Goal: Communication & Community: Answer question/provide support

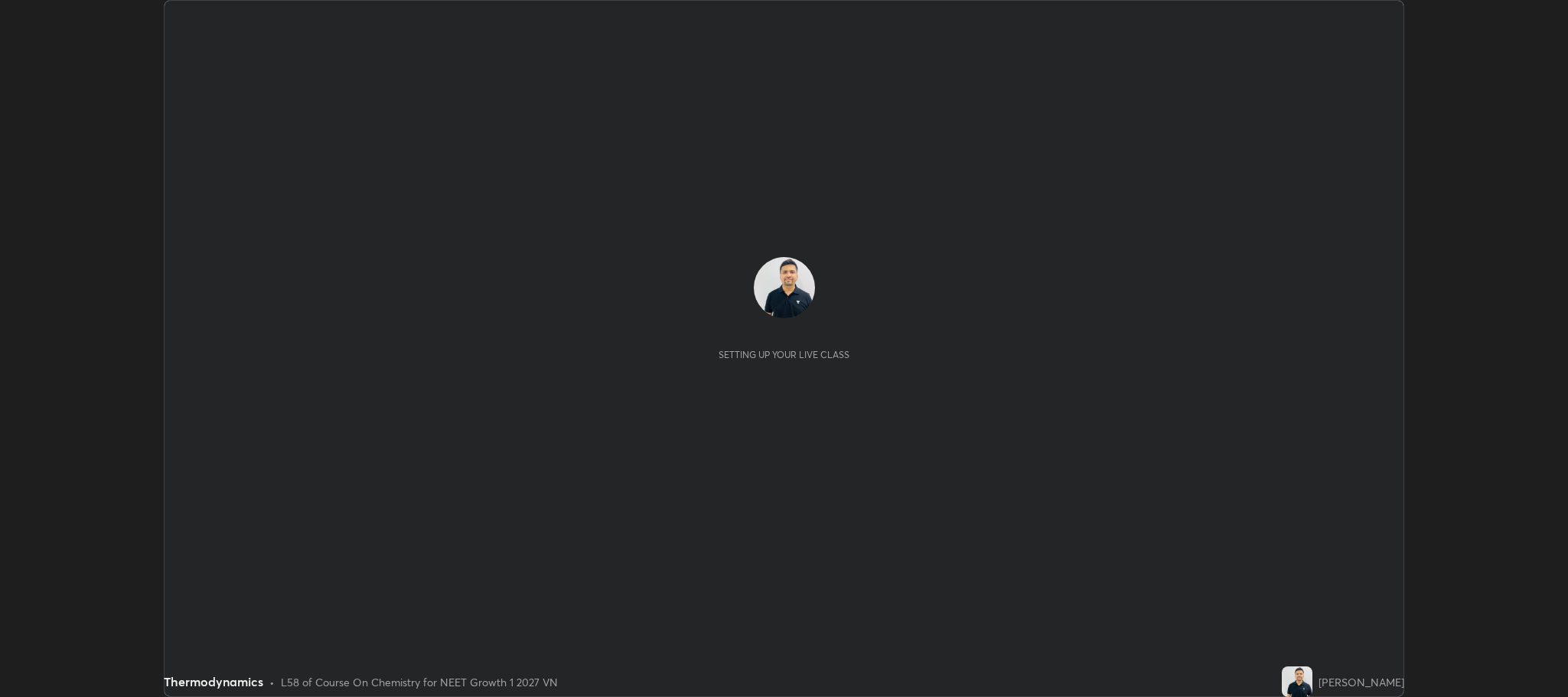
scroll to position [697, 1568]
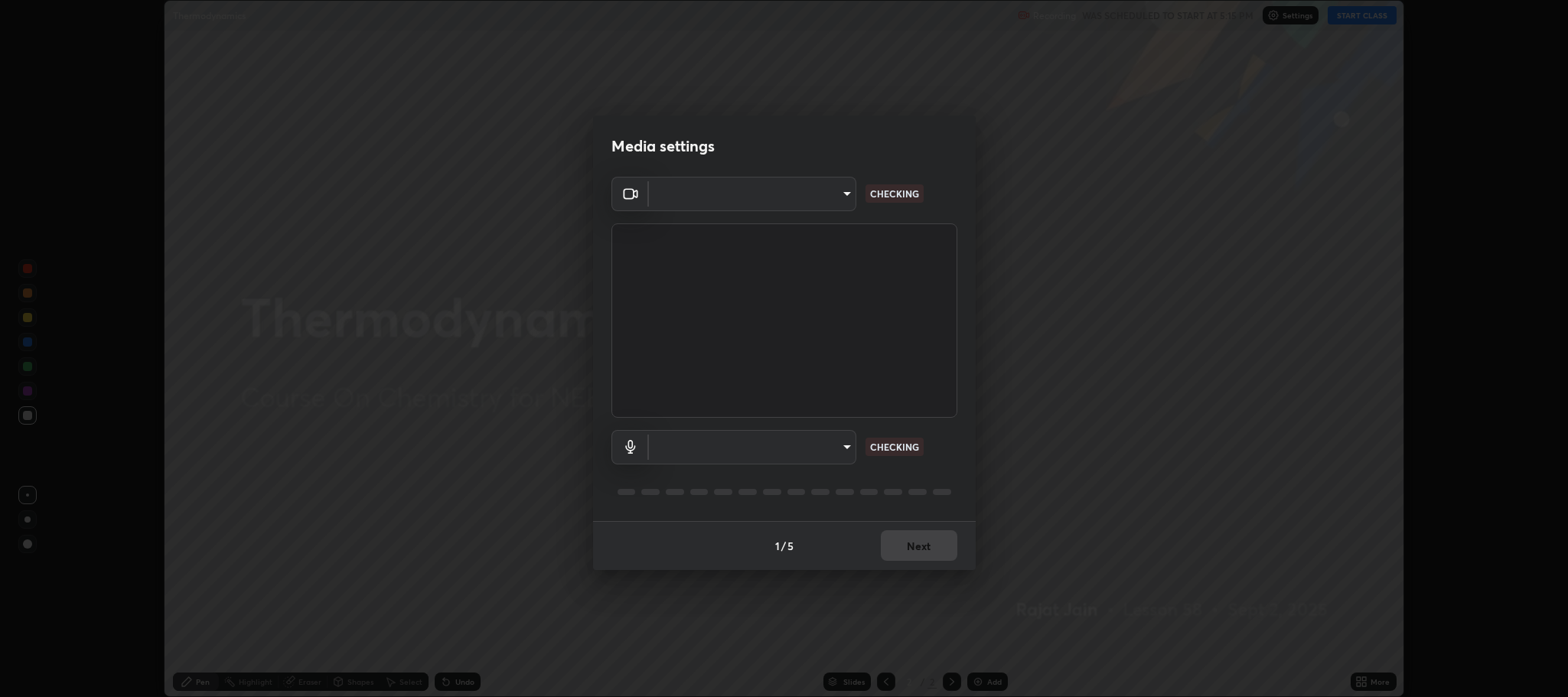
type input "11ae5ff246d08d158b292c9bb26650a353e4513ba1ea0569645e75c22a59fd1d"
type input "communications"
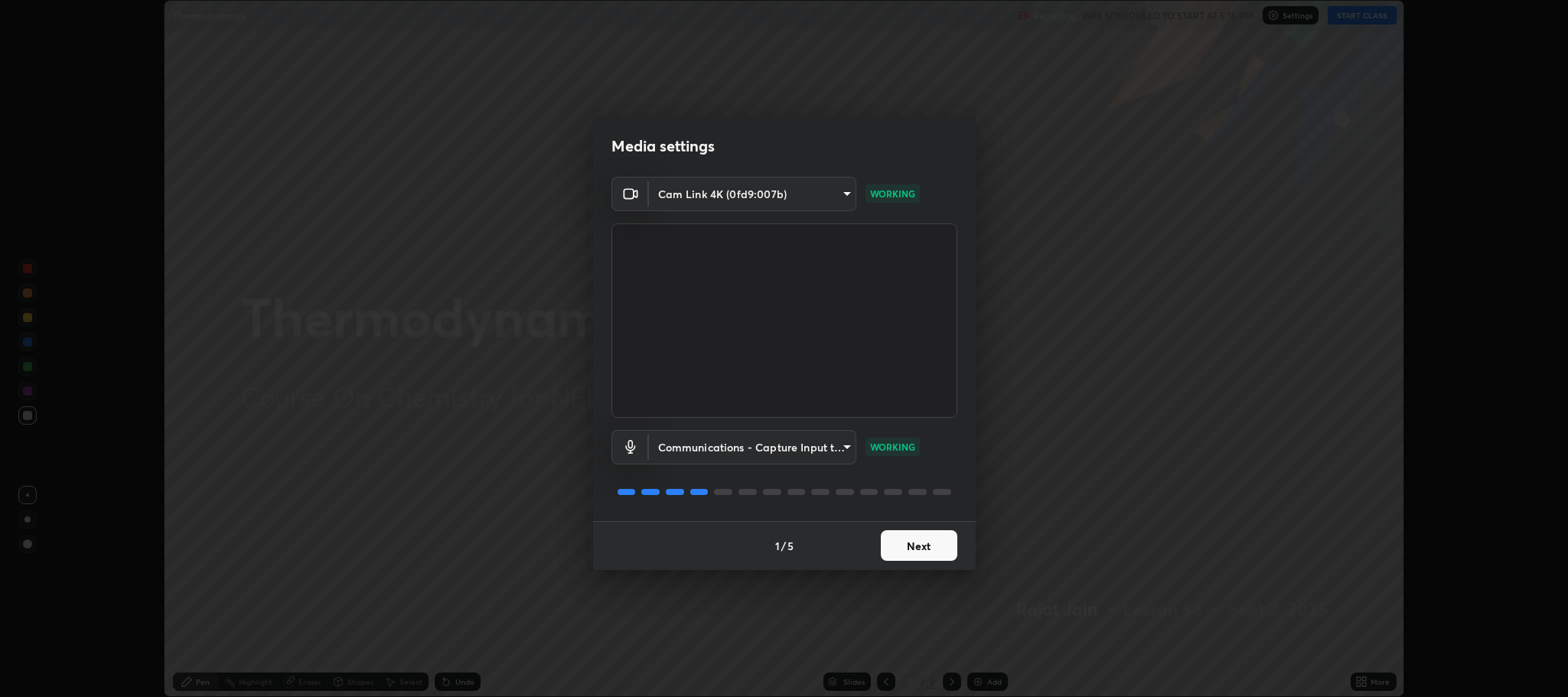
click at [909, 534] on button "Next" at bounding box center [918, 545] width 76 height 30
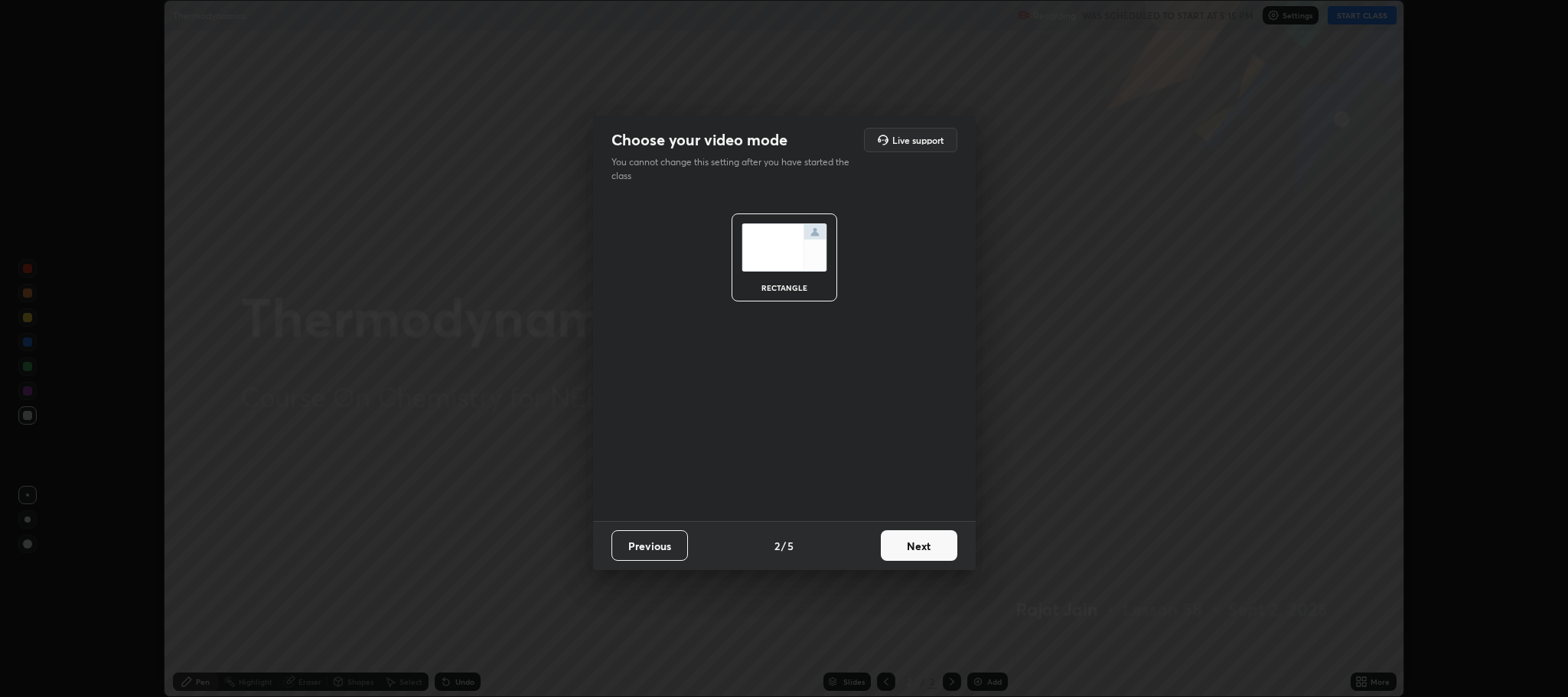
click at [922, 536] on button "Next" at bounding box center [918, 545] width 76 height 30
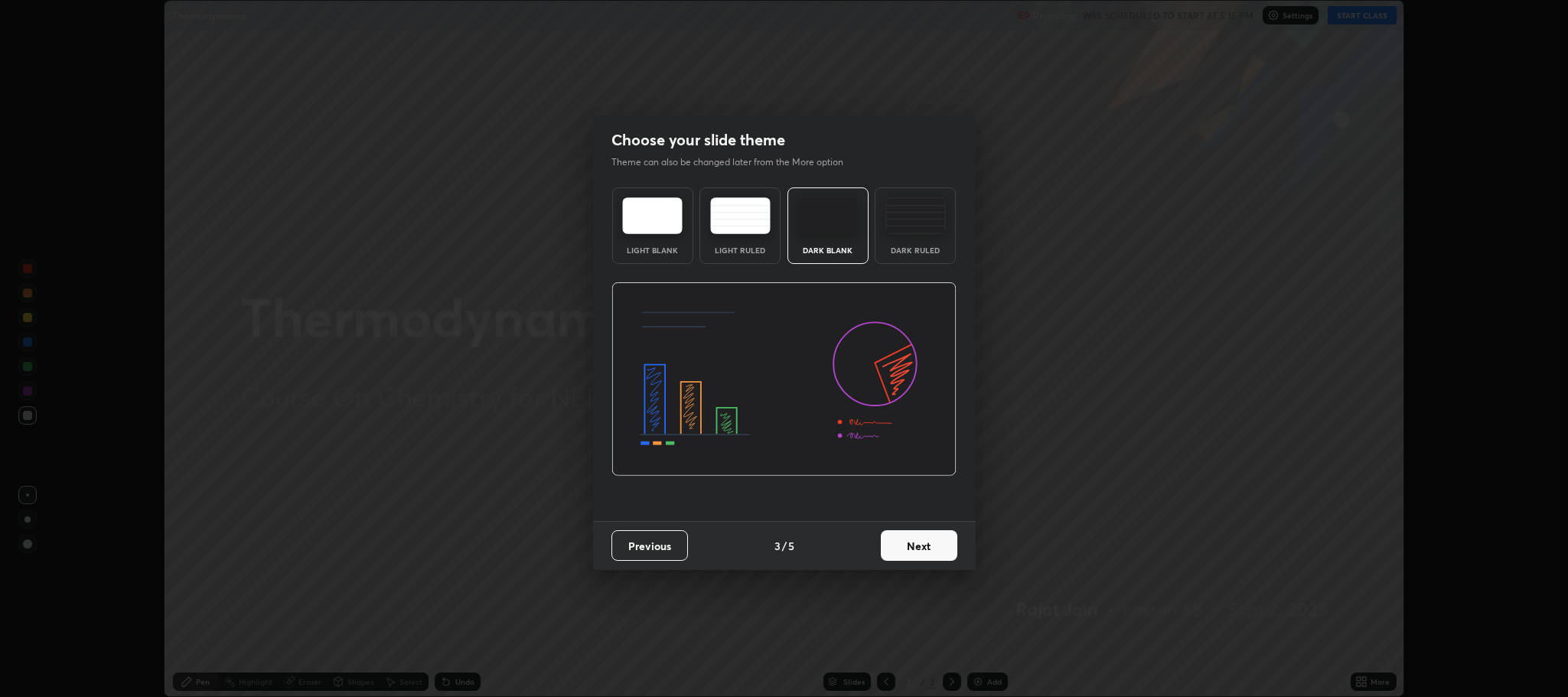
click at [931, 538] on button "Next" at bounding box center [918, 545] width 76 height 30
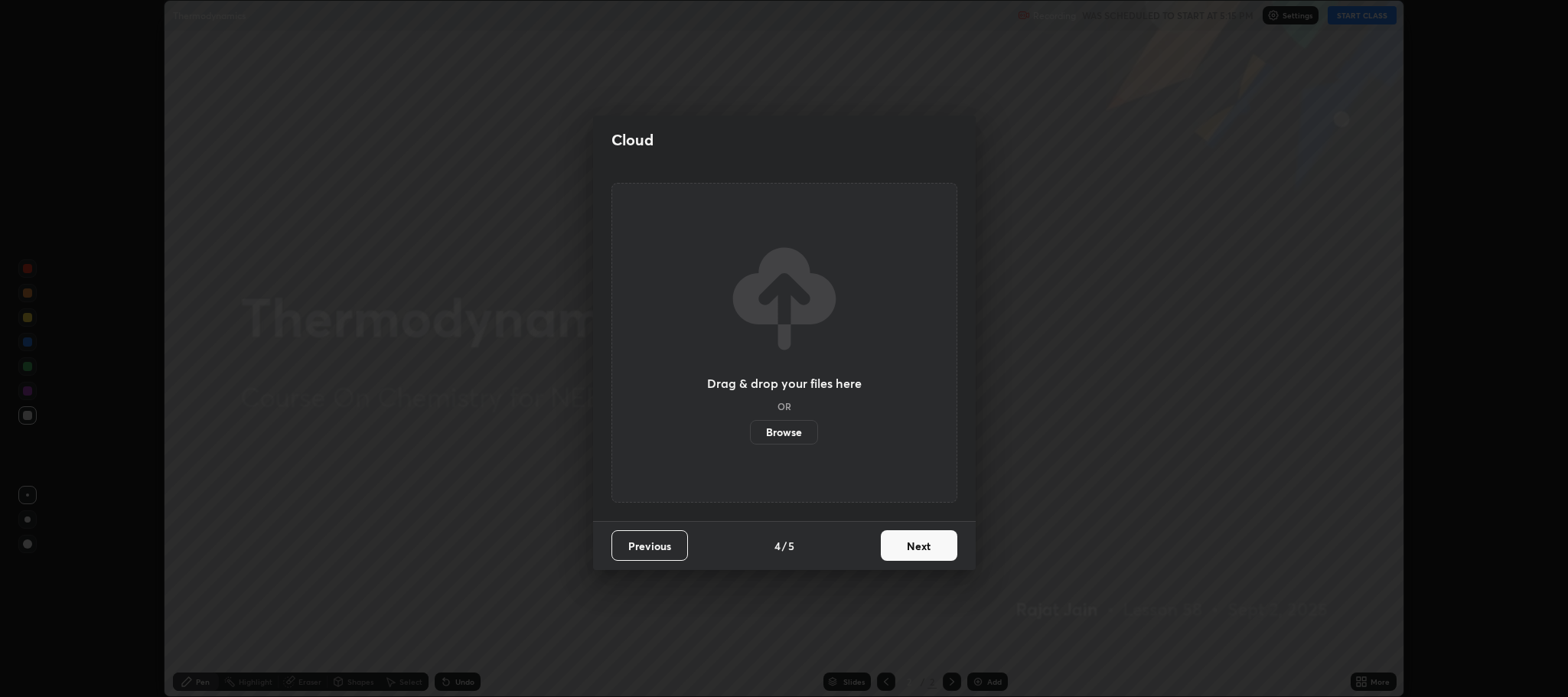
click at [937, 544] on button "Next" at bounding box center [918, 545] width 76 height 30
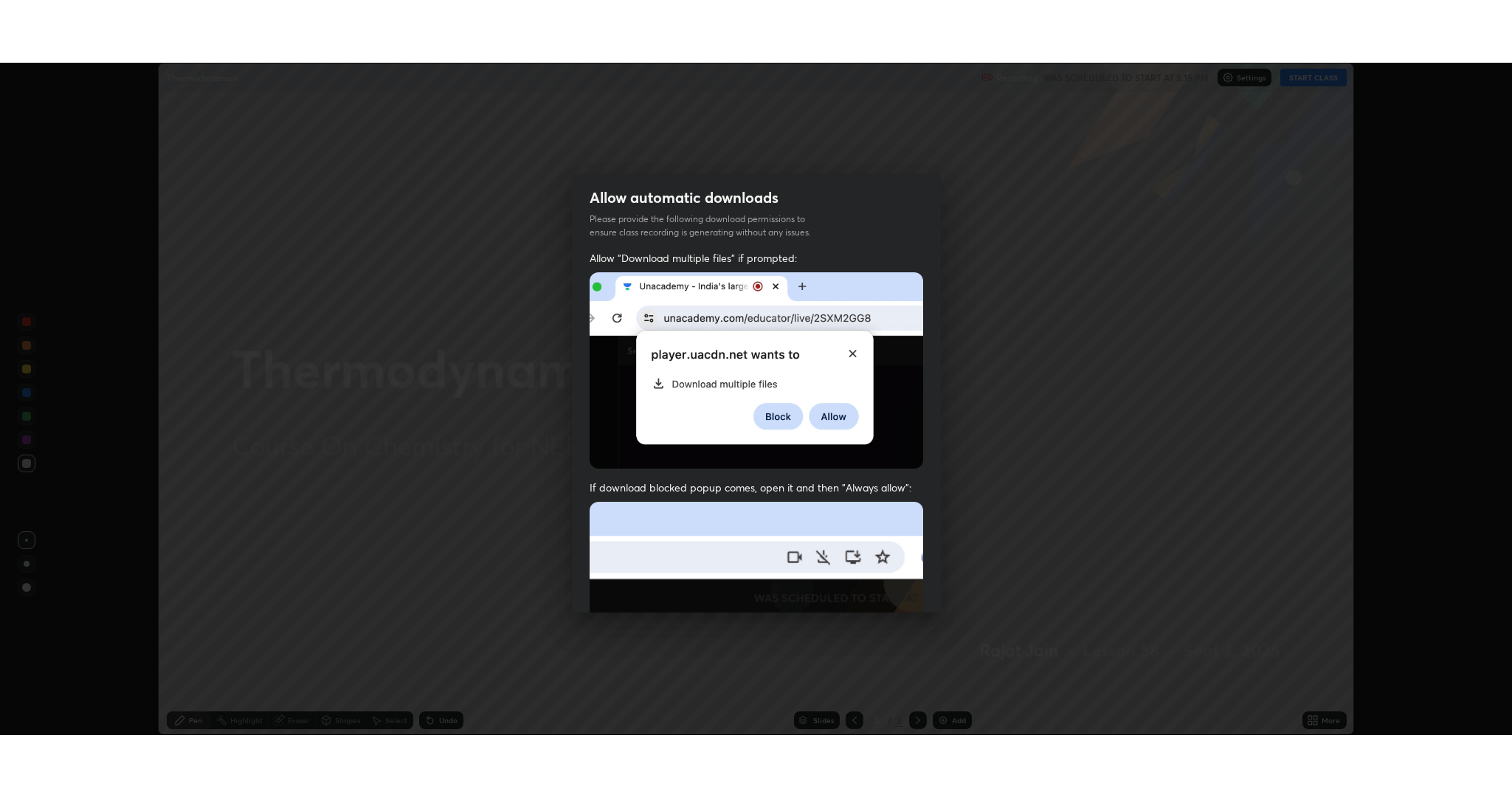
scroll to position [299, 0]
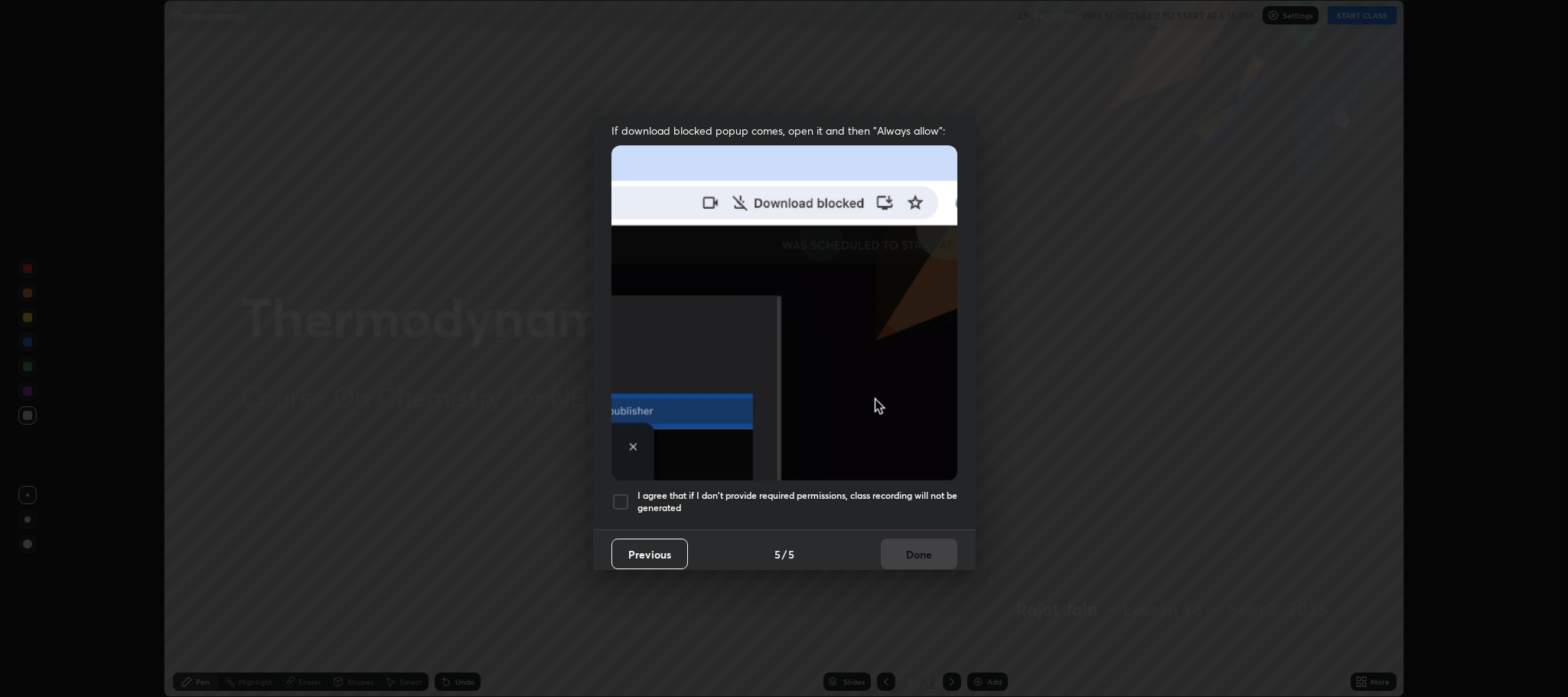
click at [619, 498] on div at bounding box center [620, 502] width 18 height 18
click at [931, 556] on button "Done" at bounding box center [918, 553] width 76 height 30
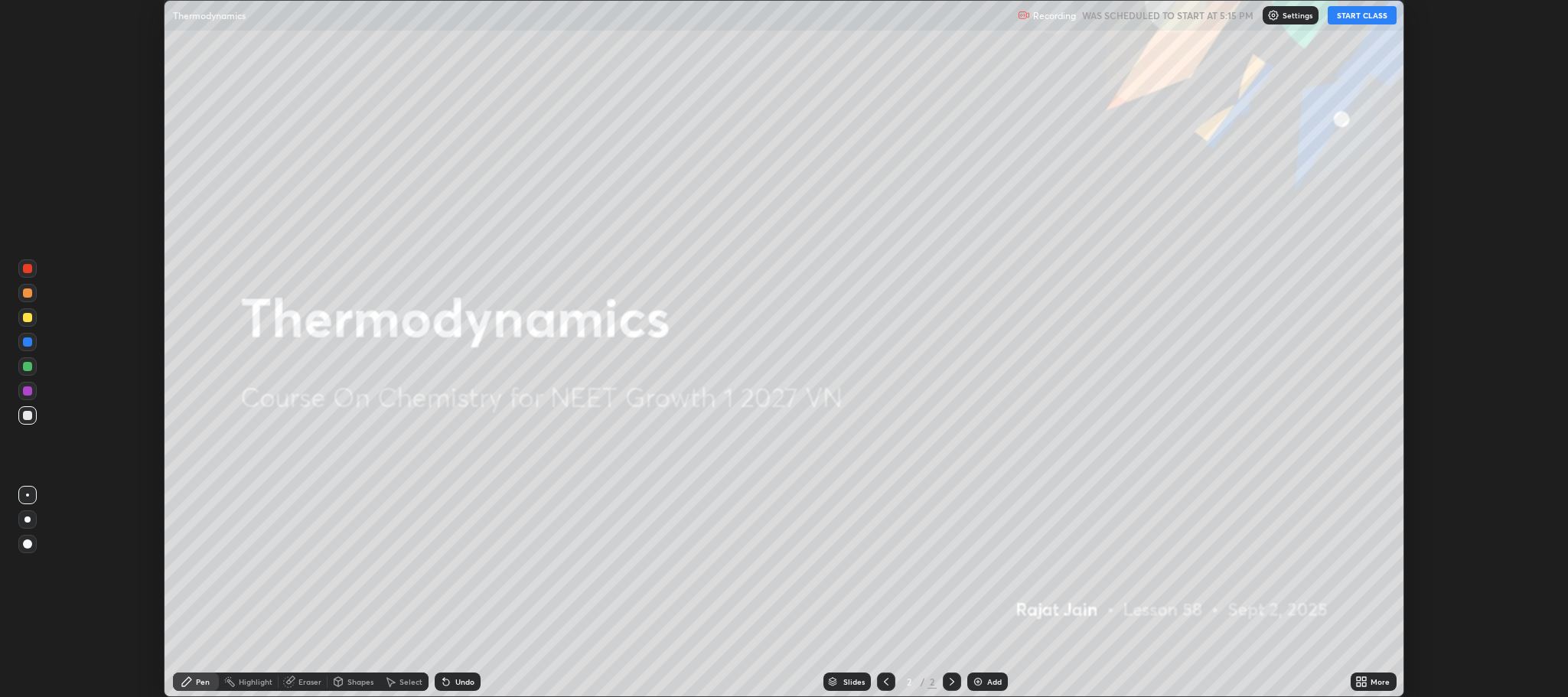
click at [1360, 15] on button "START CLASS" at bounding box center [1362, 15] width 69 height 18
click at [1364, 684] on icon at bounding box center [1364, 684] width 4 height 4
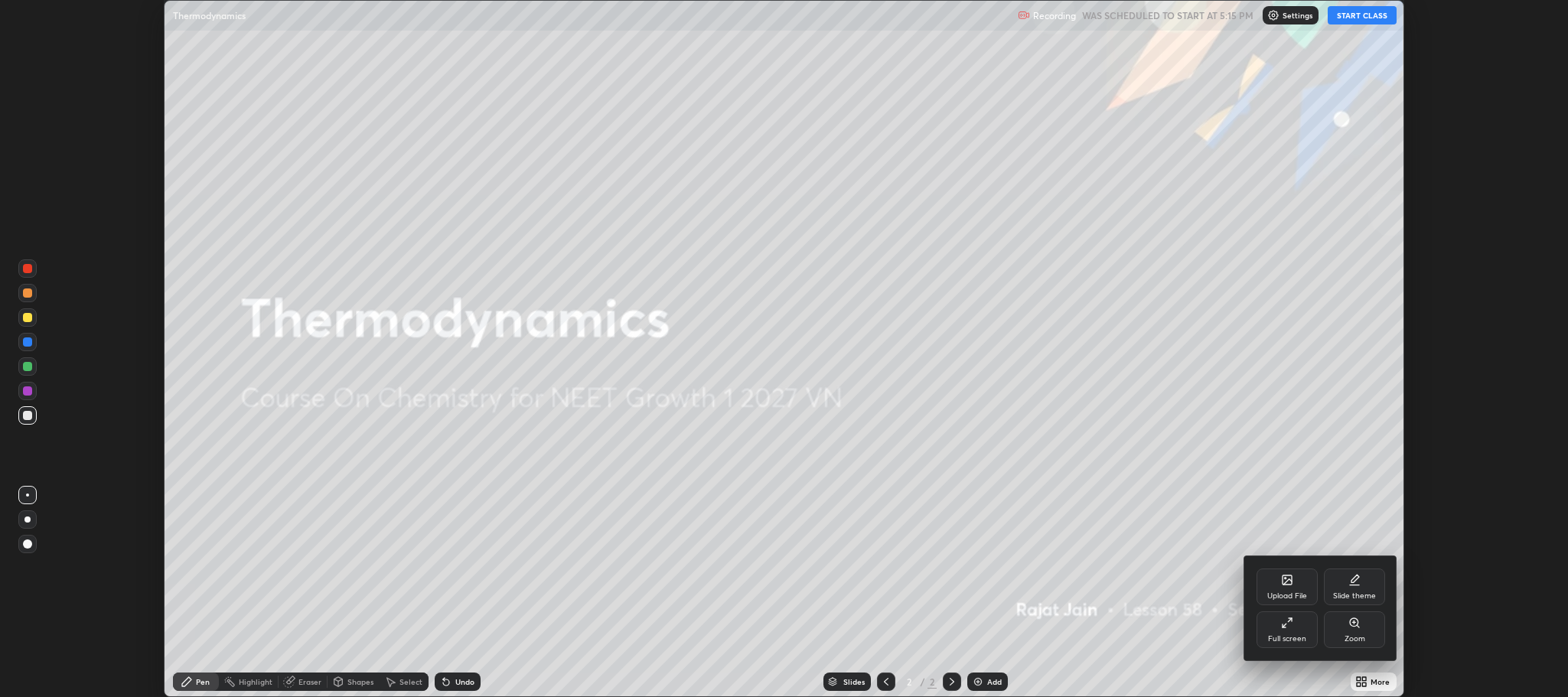
click at [1274, 636] on div "Full screen" at bounding box center [1286, 638] width 39 height 7
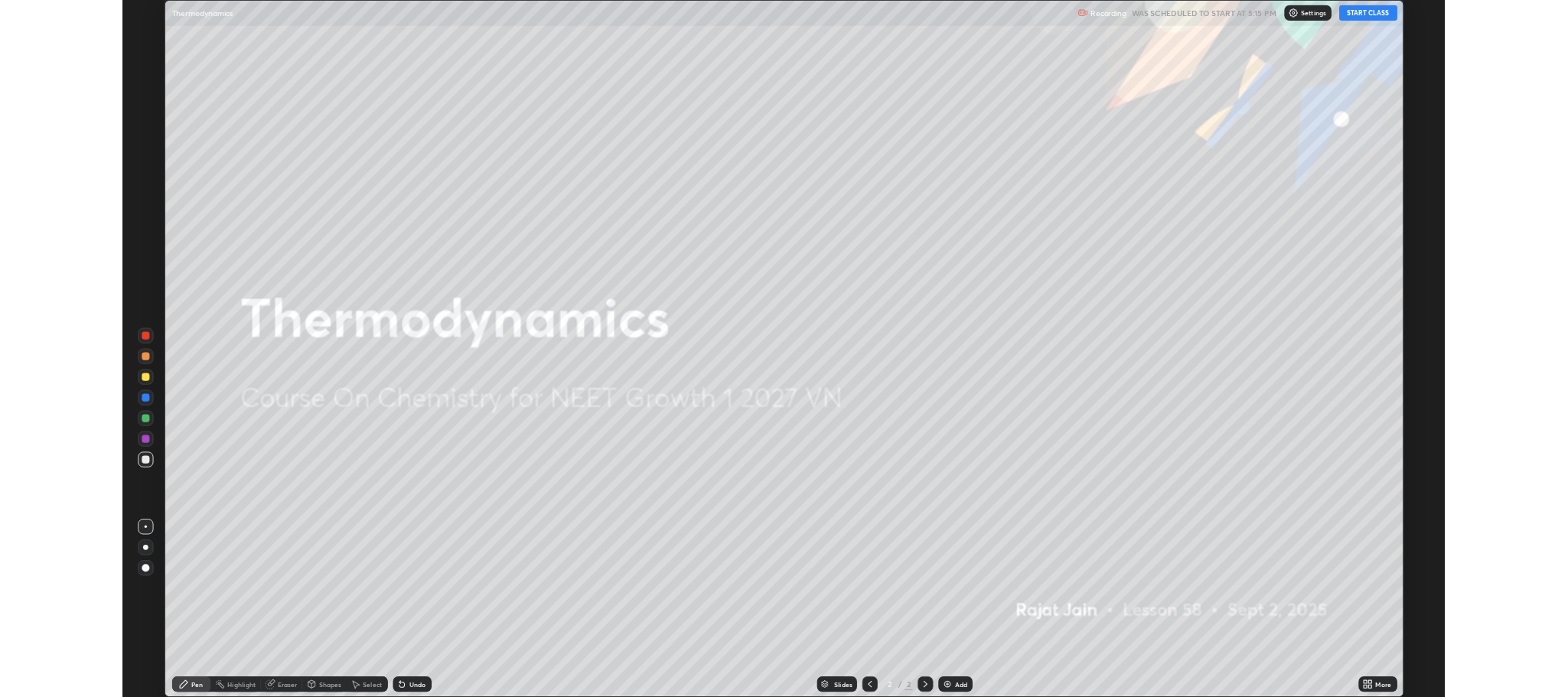
scroll to position [826, 1568]
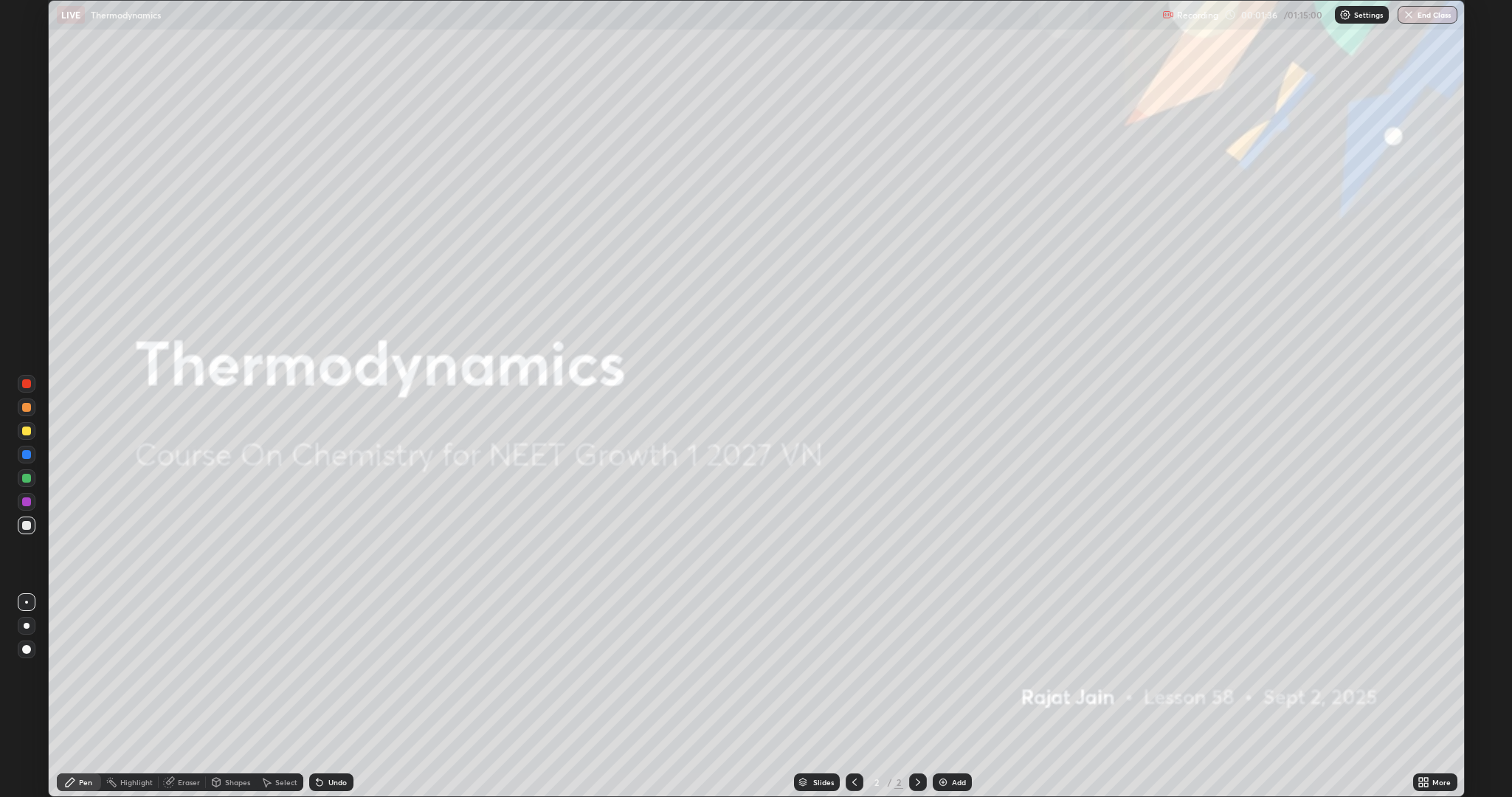
click at [954, 672] on div "Add" at bounding box center [951, 782] width 39 height 17
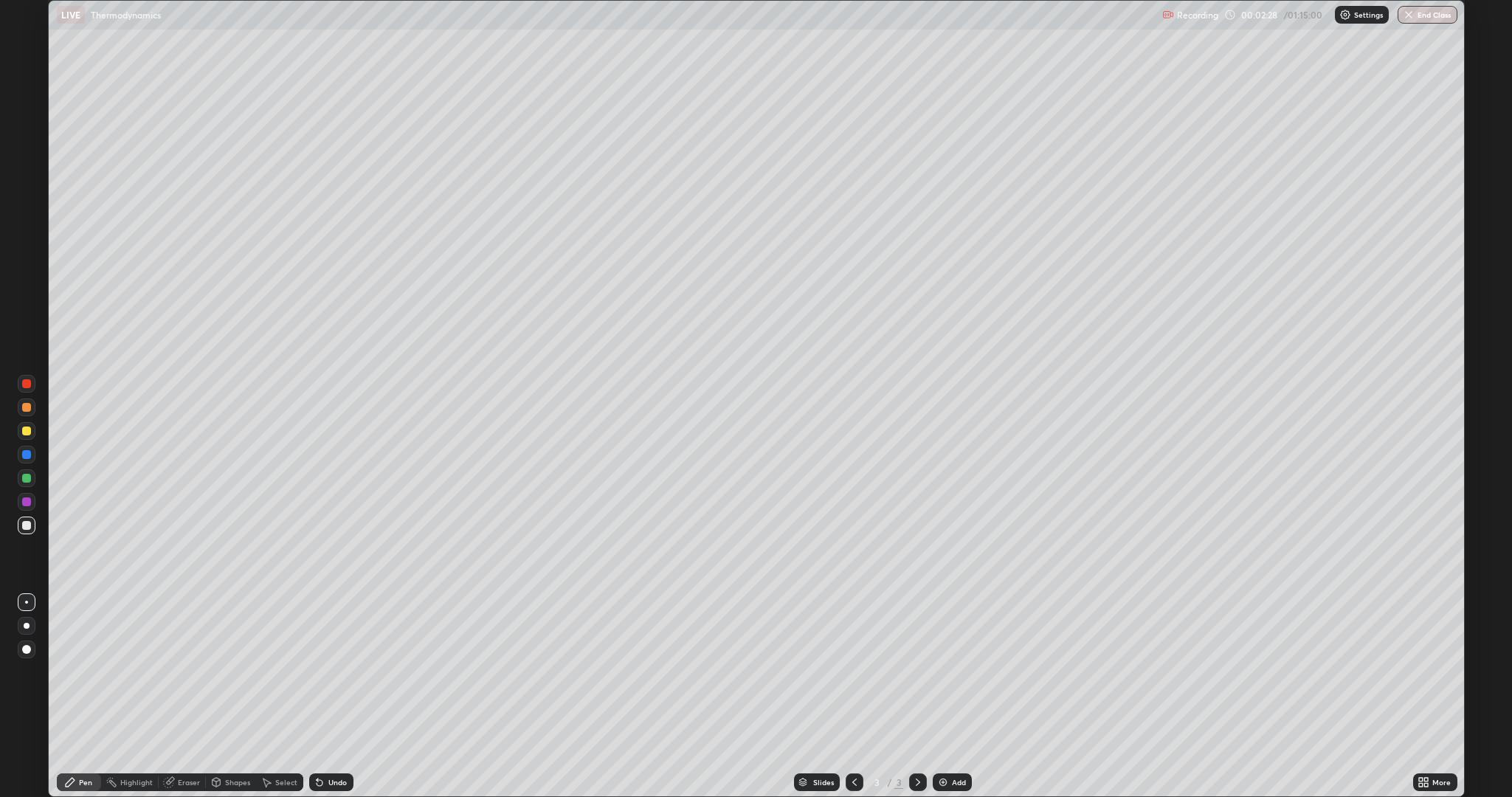
click at [329, 672] on div "Undo" at bounding box center [337, 782] width 18 height 7
click at [317, 672] on icon at bounding box center [319, 783] width 6 height 6
click at [952, 672] on div "Add" at bounding box center [959, 782] width 14 height 7
click at [326, 672] on div "Undo" at bounding box center [331, 782] width 44 height 17
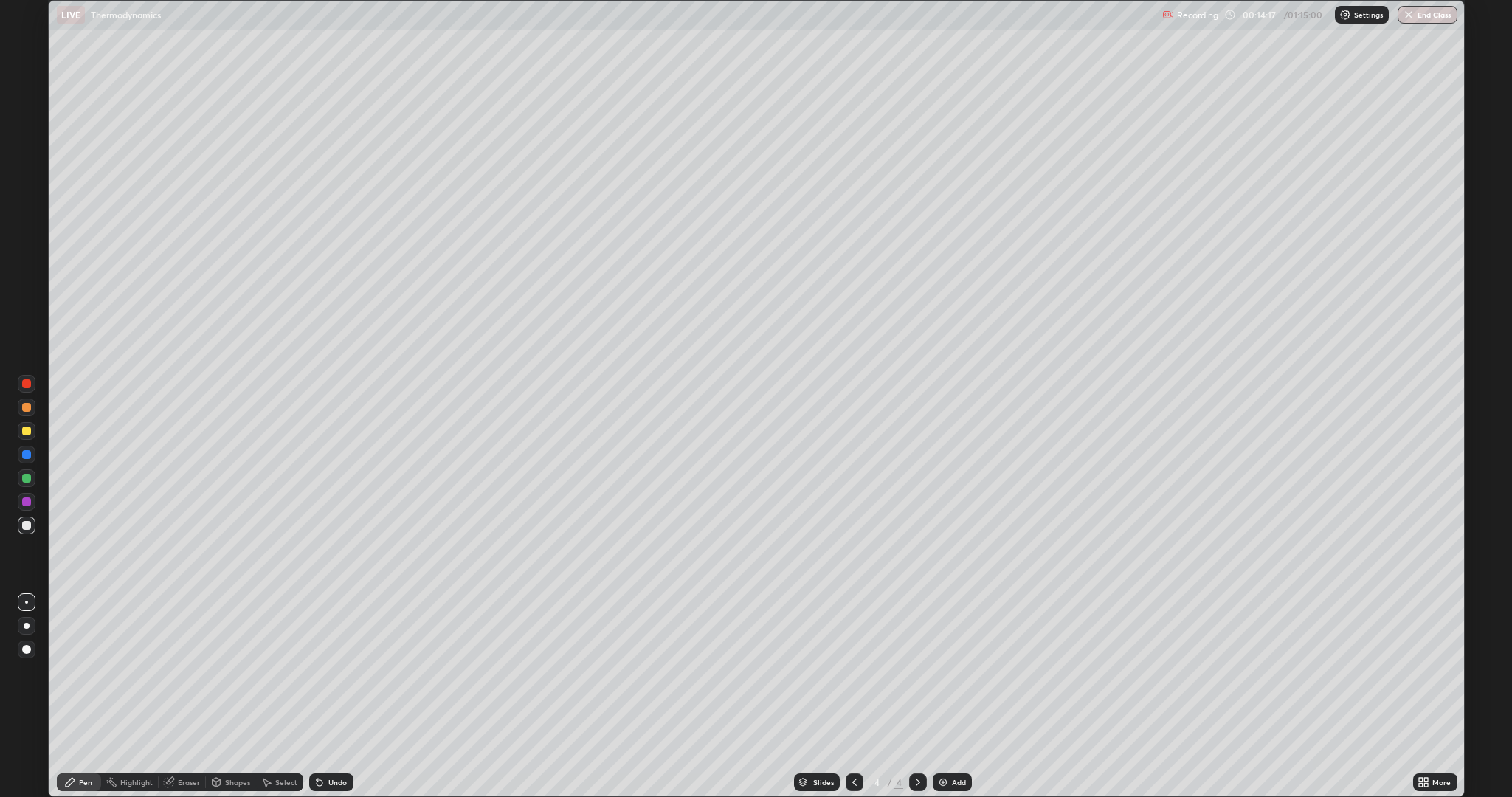
click at [957, 672] on div "Add" at bounding box center [959, 782] width 14 height 7
click at [958, 672] on div "Add" at bounding box center [959, 782] width 14 height 7
click at [948, 672] on div "Add" at bounding box center [951, 782] width 39 height 17
click at [25, 435] on div at bounding box center [26, 430] width 9 height 9
click at [24, 527] on div at bounding box center [26, 525] width 9 height 9
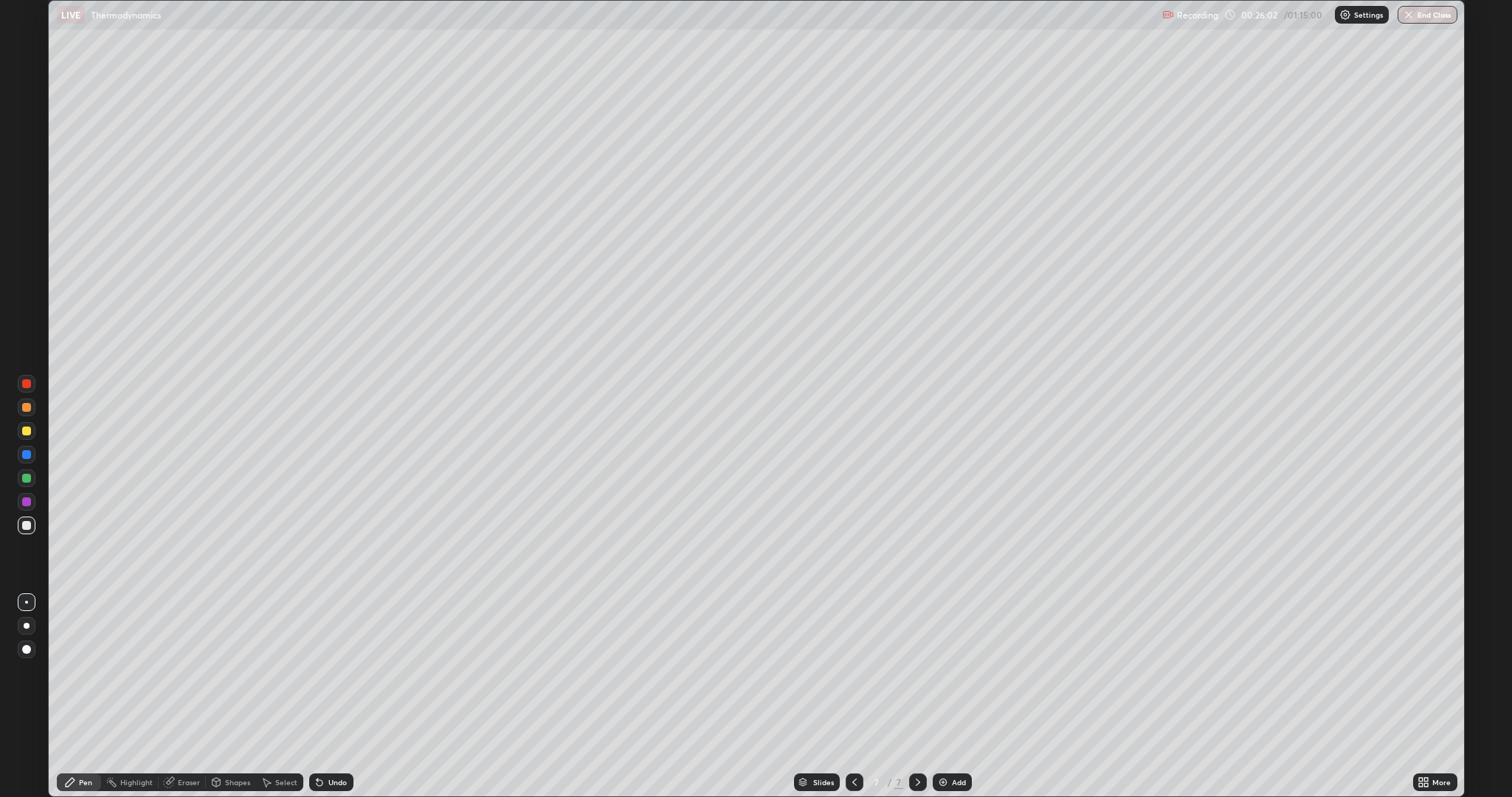
click at [948, 672] on div "Add" at bounding box center [951, 782] width 39 height 17
click at [333, 672] on div "Undo" at bounding box center [337, 782] width 18 height 7
click at [179, 672] on div "Eraser" at bounding box center [189, 782] width 22 height 7
click at [86, 672] on div "Pen" at bounding box center [86, 782] width 13 height 7
click at [318, 672] on icon at bounding box center [319, 783] width 6 height 6
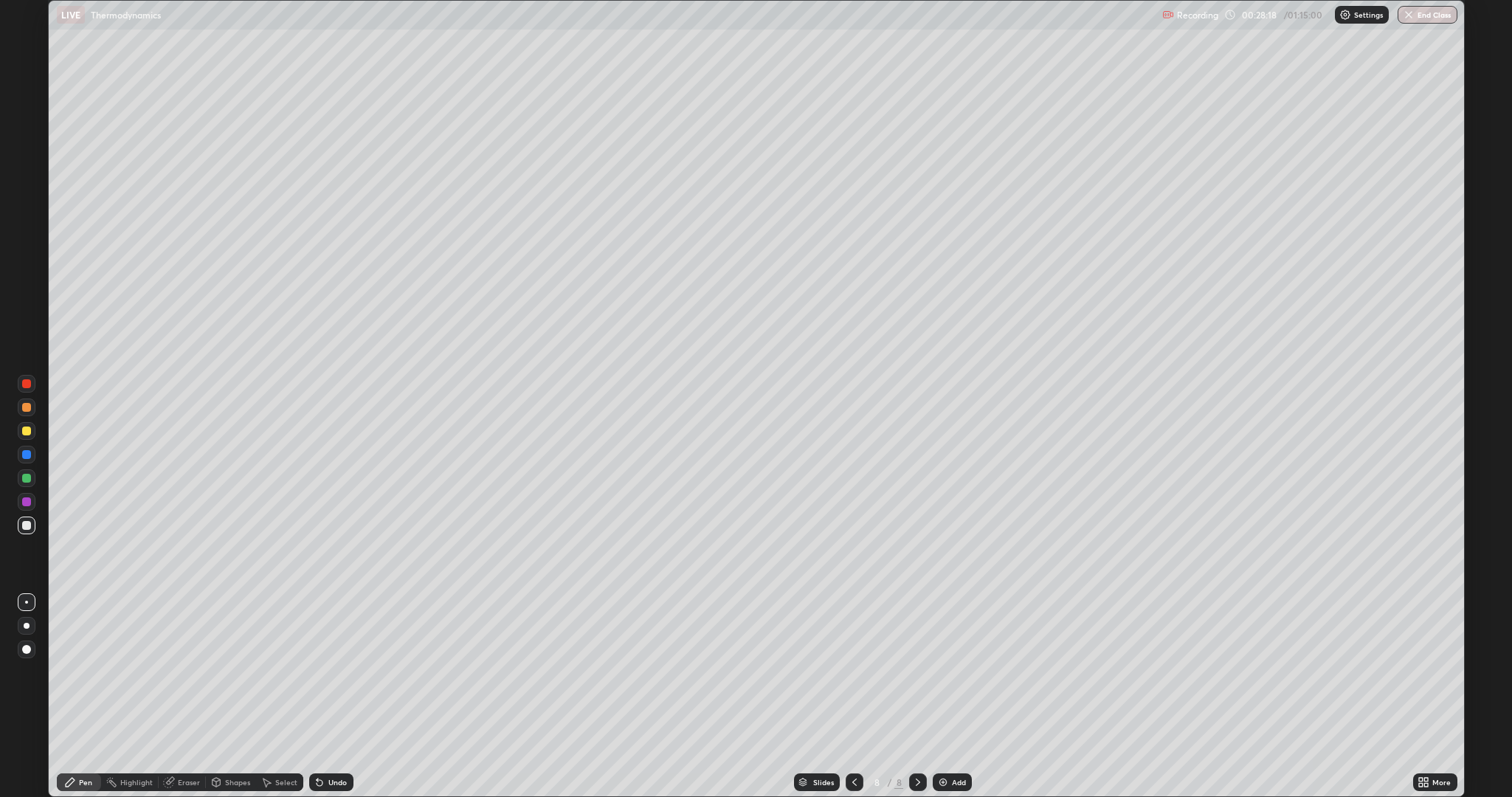
click at [322, 672] on icon at bounding box center [319, 782] width 12 height 12
click at [326, 672] on div "Undo" at bounding box center [331, 782] width 44 height 17
click at [1442, 672] on div "More" at bounding box center [1441, 782] width 18 height 7
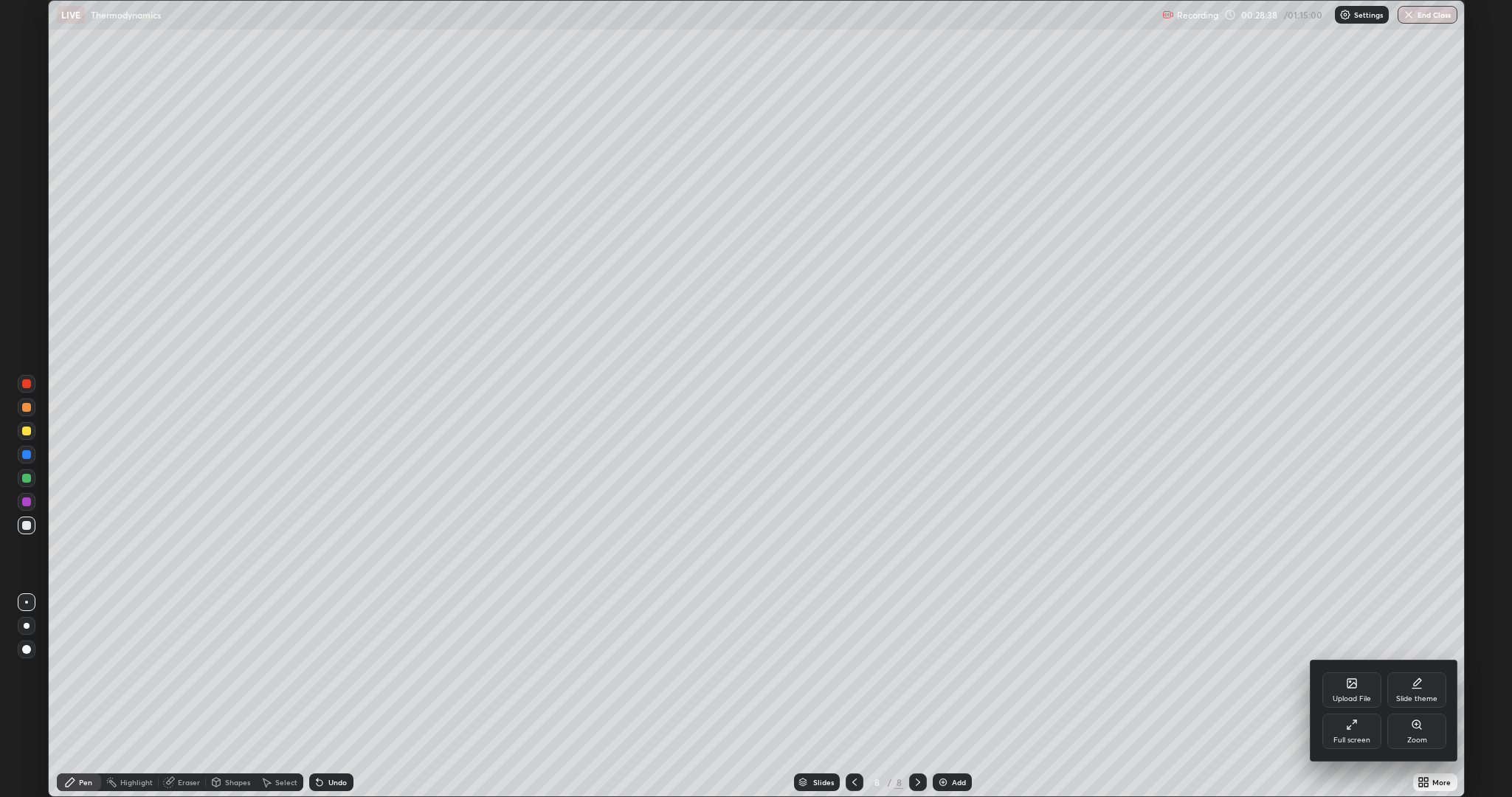
click at [1356, 672] on icon at bounding box center [1354, 722] width 3 height 3
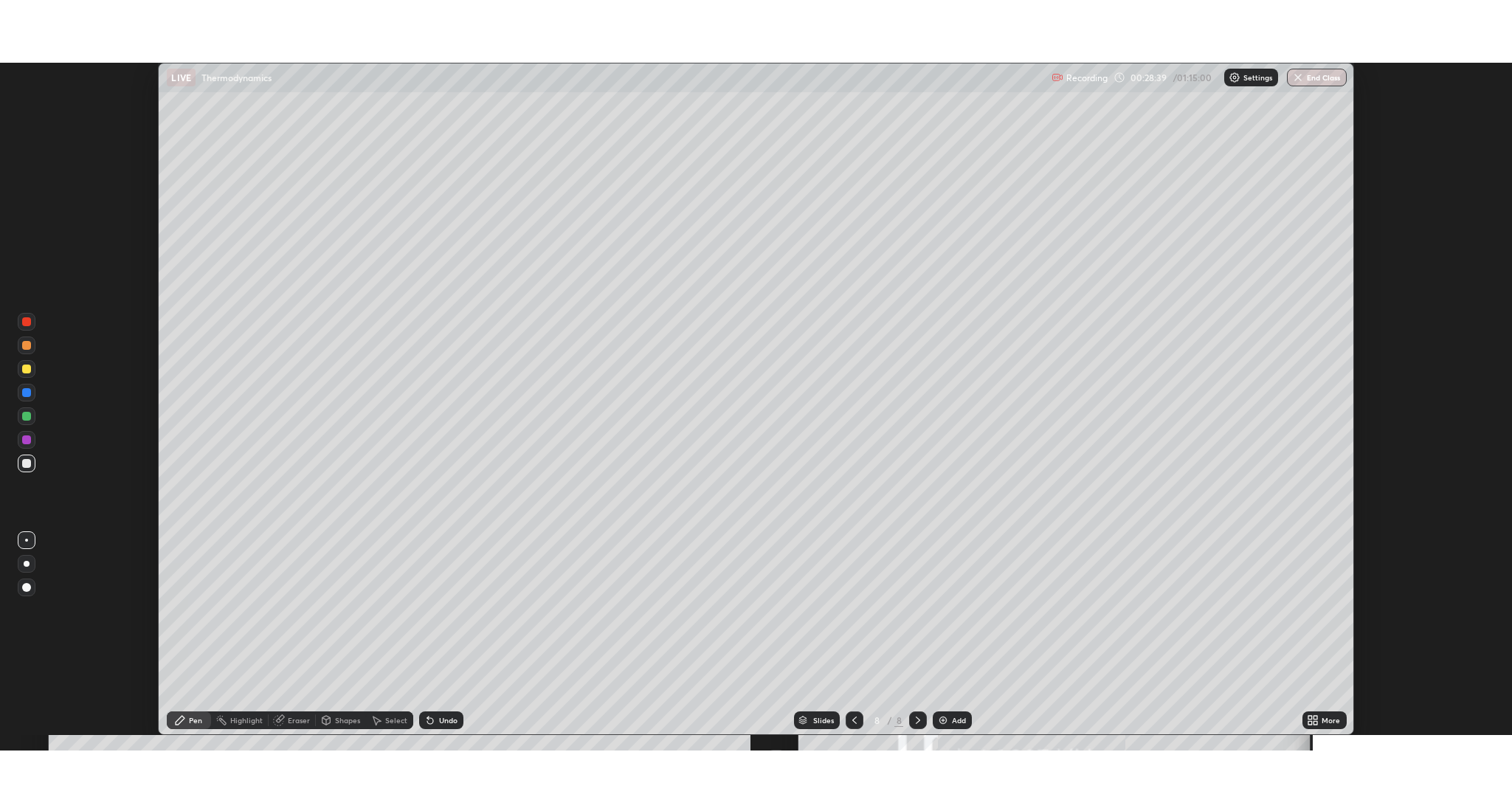
scroll to position [73123, 72265]
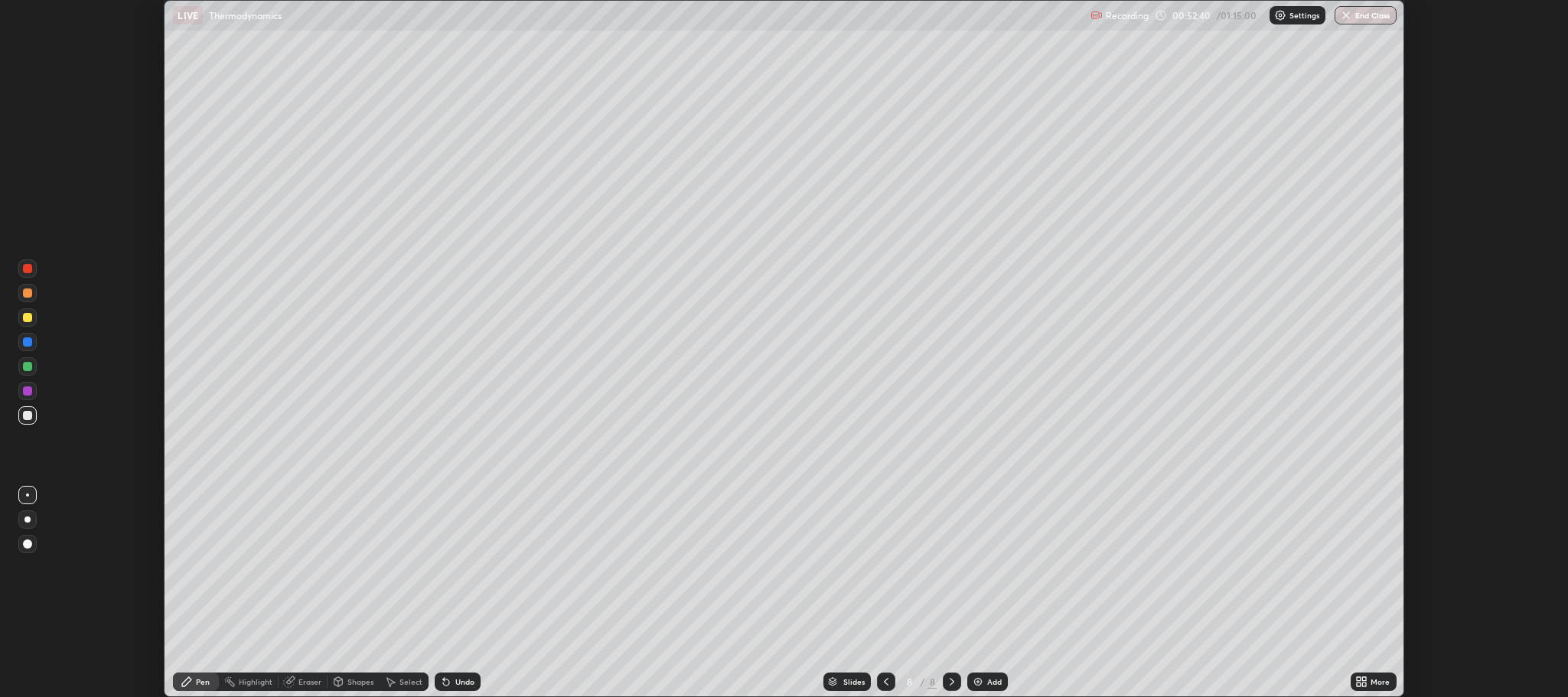
click at [977, 682] on img at bounding box center [977, 681] width 12 height 12
click at [297, 681] on div "Eraser" at bounding box center [303, 681] width 49 height 18
click at [29, 545] on div at bounding box center [27, 543] width 9 height 9
click at [195, 682] on div "Pen" at bounding box center [196, 681] width 46 height 18
click at [291, 680] on icon at bounding box center [291, 679] width 8 height 7
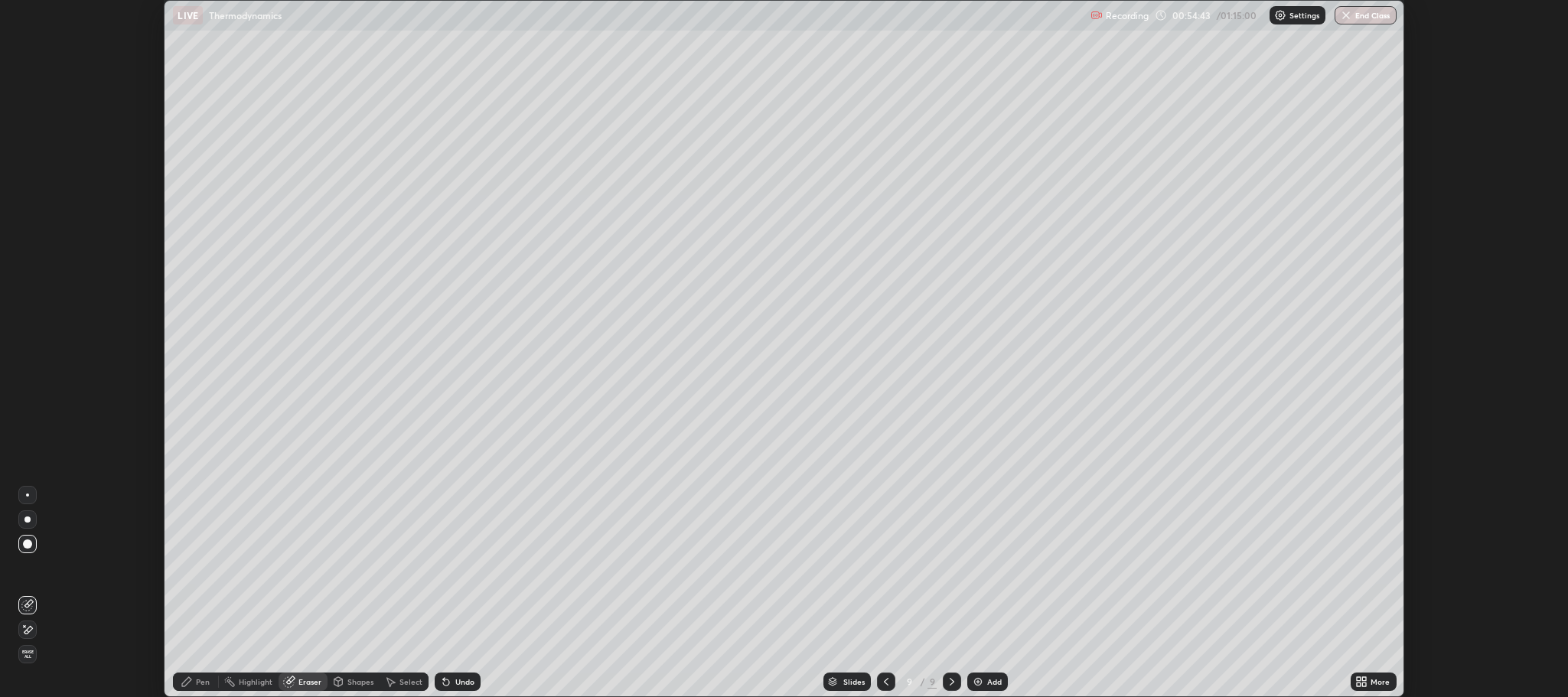
click at [28, 630] on icon at bounding box center [27, 630] width 12 height 13
click at [199, 686] on div "Pen" at bounding box center [202, 681] width 14 height 7
click at [463, 688] on div "Undo" at bounding box center [458, 681] width 46 height 18
click at [988, 684] on div "Add" at bounding box center [995, 681] width 15 height 7
click at [462, 672] on div "Undo" at bounding box center [458, 681] width 46 height 18
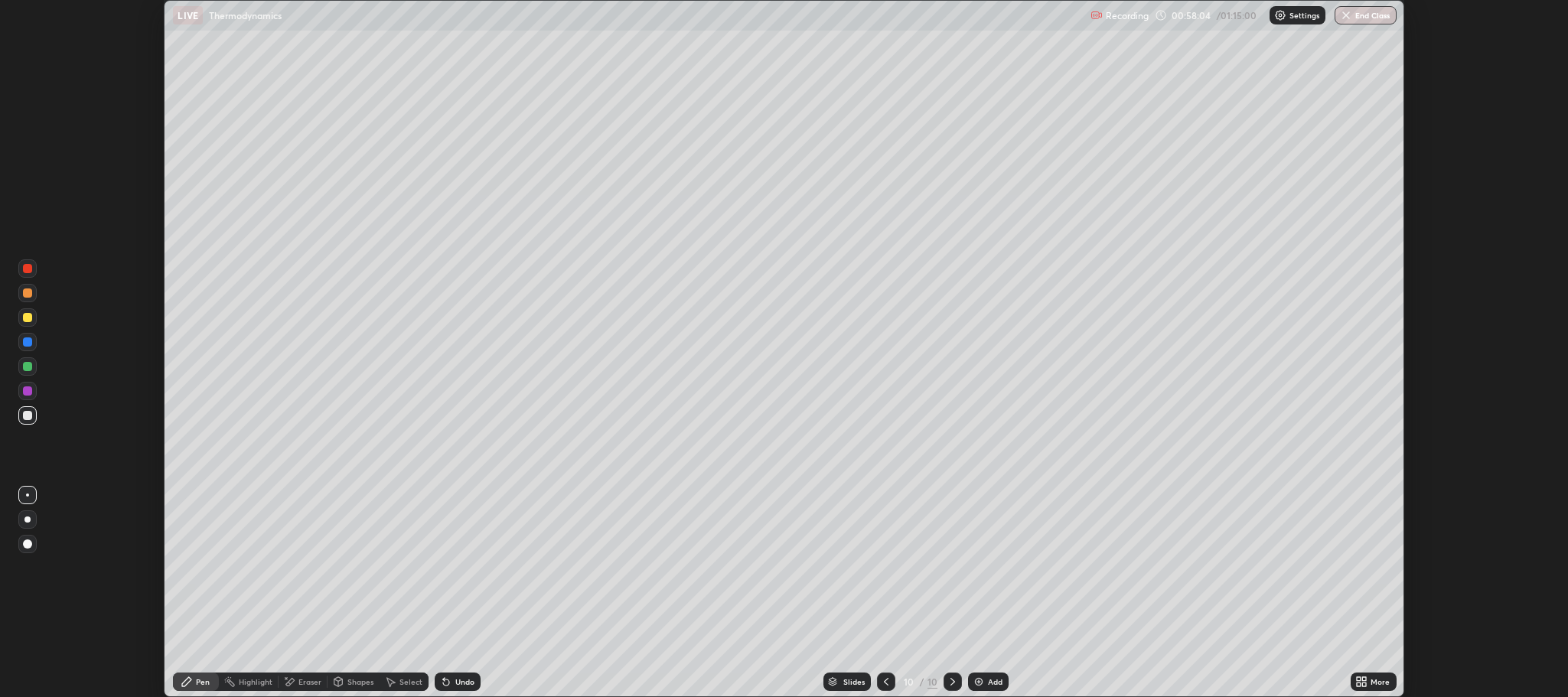
click at [462, 681] on div "Undo" at bounding box center [464, 681] width 19 height 7
click at [460, 675] on div "Undo" at bounding box center [458, 681] width 46 height 18
click at [28, 343] on div at bounding box center [27, 342] width 9 height 9
click at [27, 288] on div at bounding box center [27, 292] width 9 height 9
click at [25, 413] on div at bounding box center [27, 415] width 9 height 9
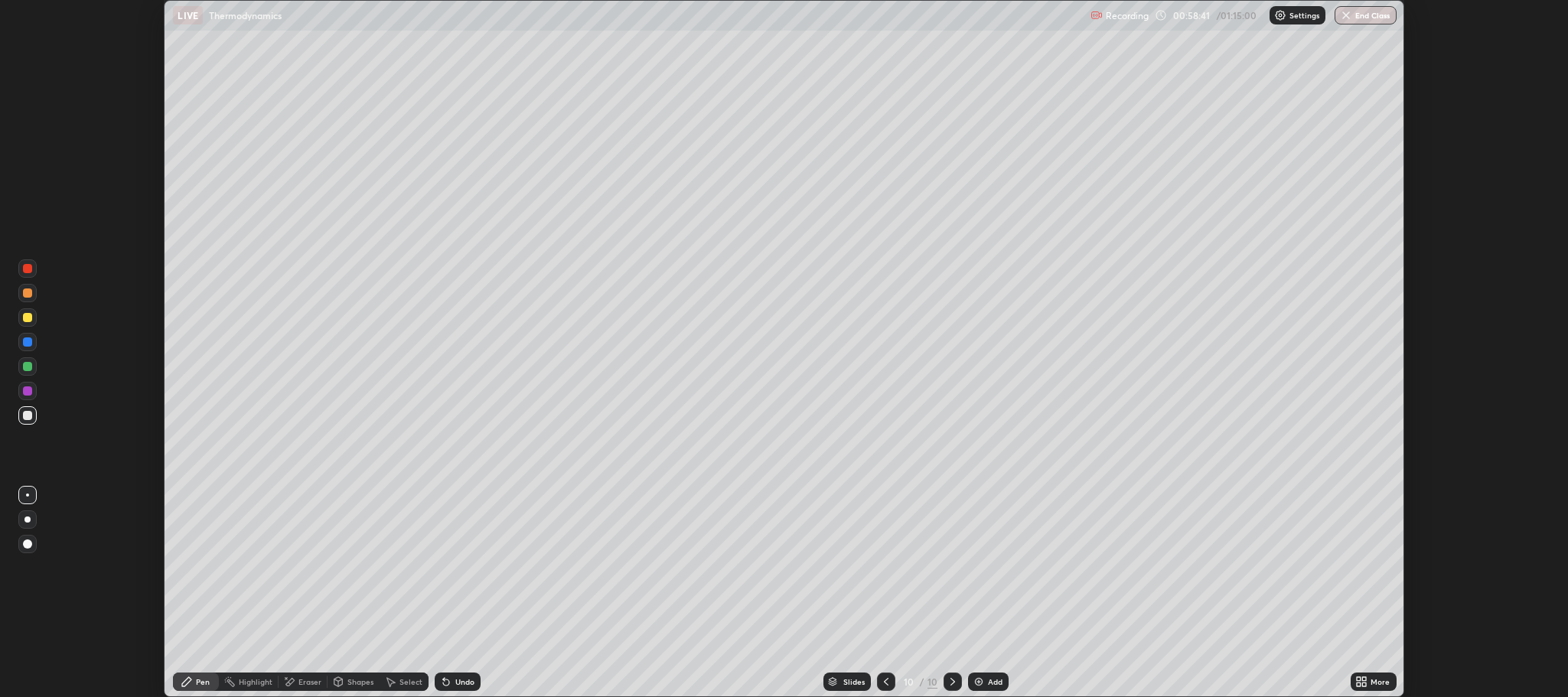
click at [23, 321] on div at bounding box center [27, 317] width 18 height 18
click at [28, 415] on div at bounding box center [27, 415] width 9 height 9
click at [28, 342] on div at bounding box center [27, 342] width 9 height 9
click at [24, 322] on div at bounding box center [27, 317] width 18 height 18
click at [28, 414] on div at bounding box center [27, 415] width 9 height 9
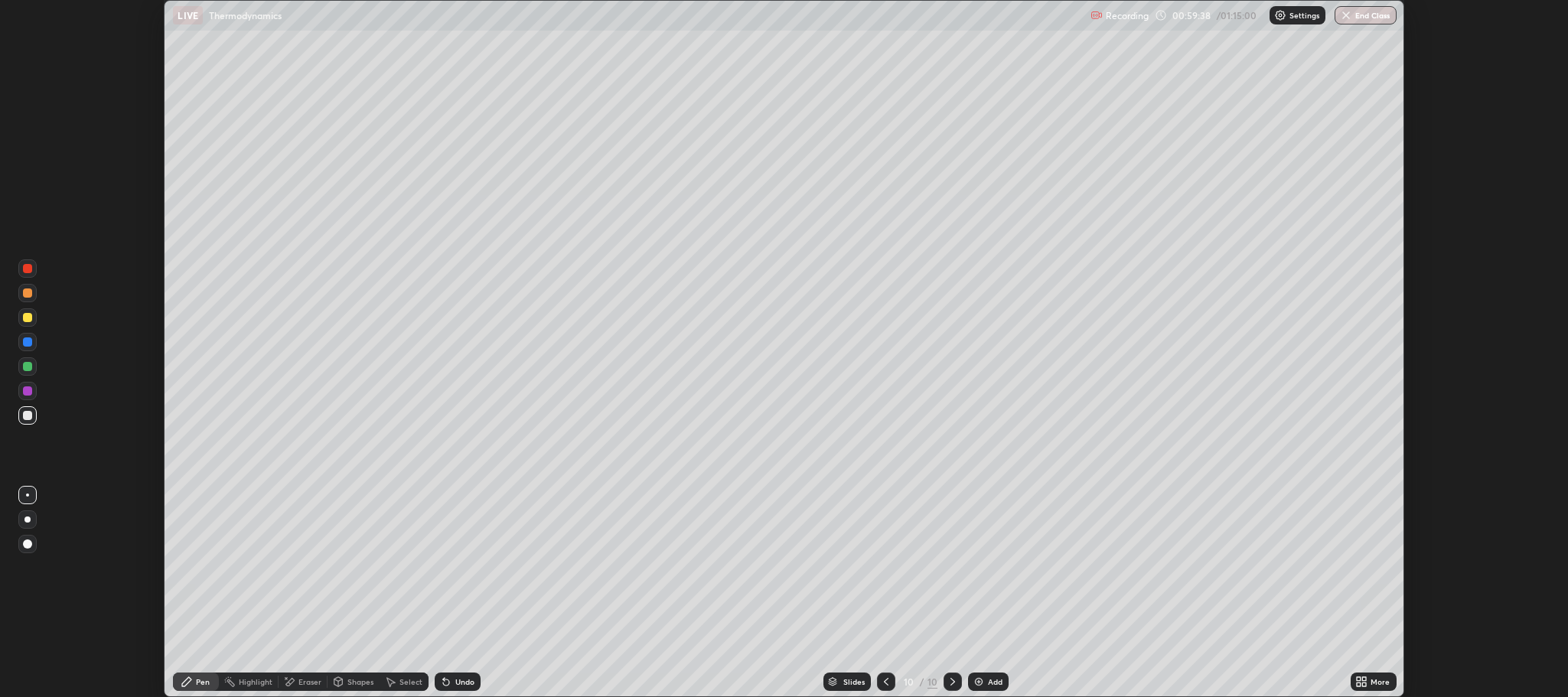
click at [1375, 679] on div "More" at bounding box center [1379, 681] width 19 height 7
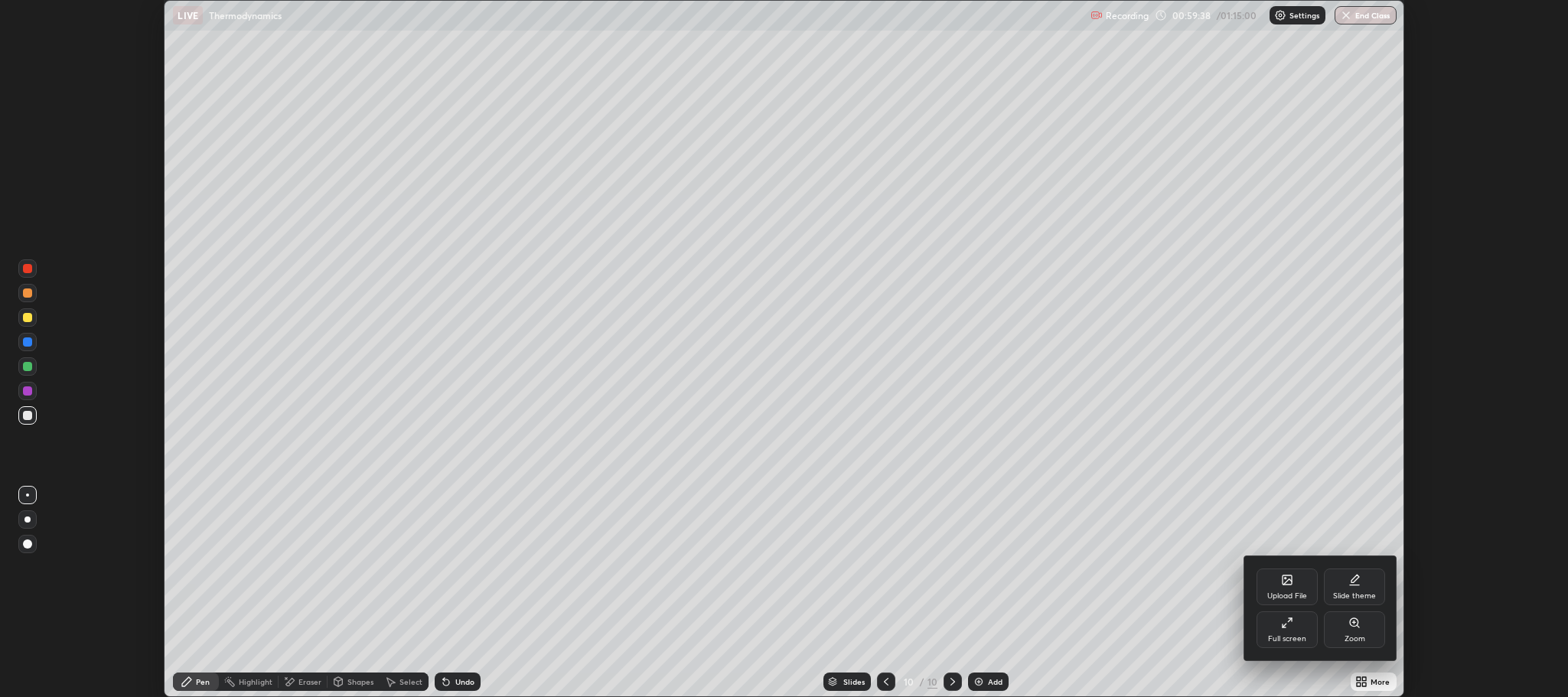
click at [1282, 633] on div "Full screen" at bounding box center [1286, 629] width 62 height 37
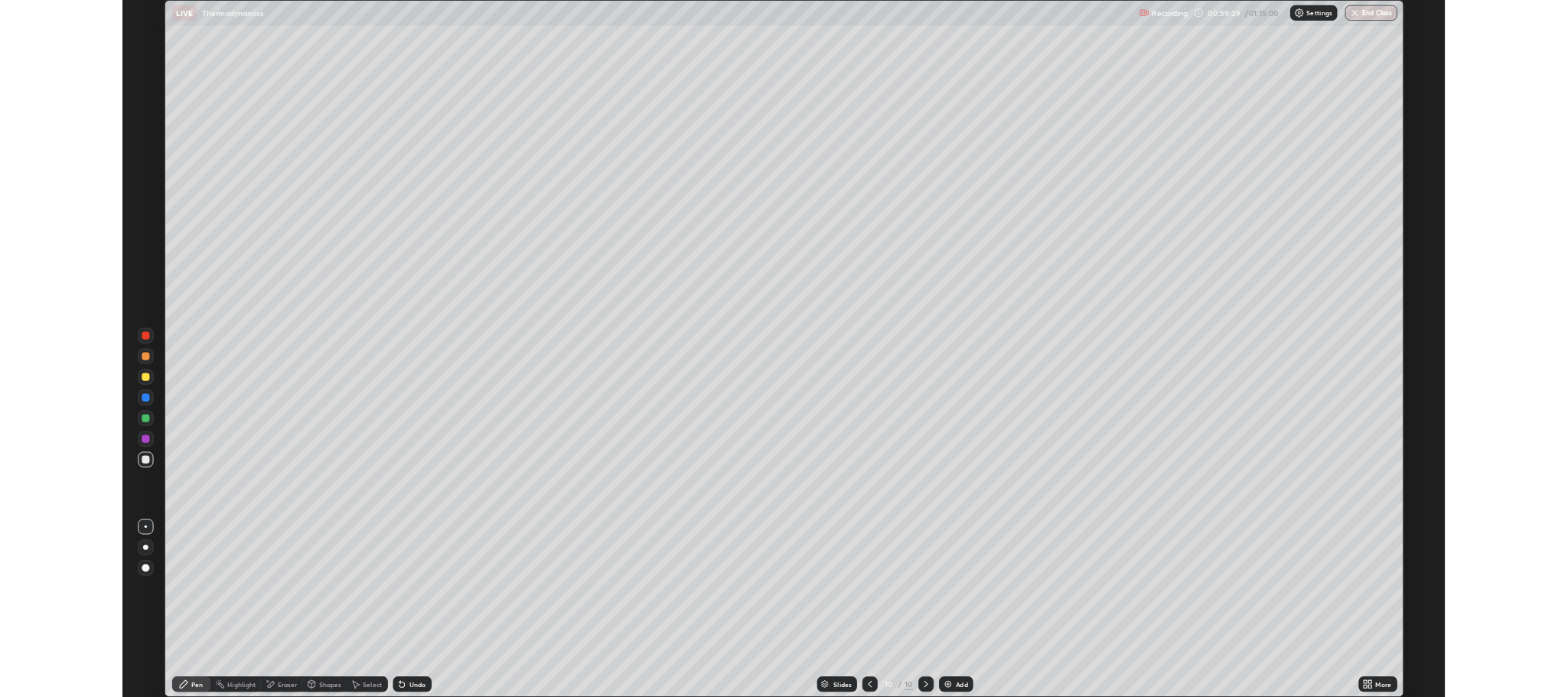
scroll to position [826, 1568]
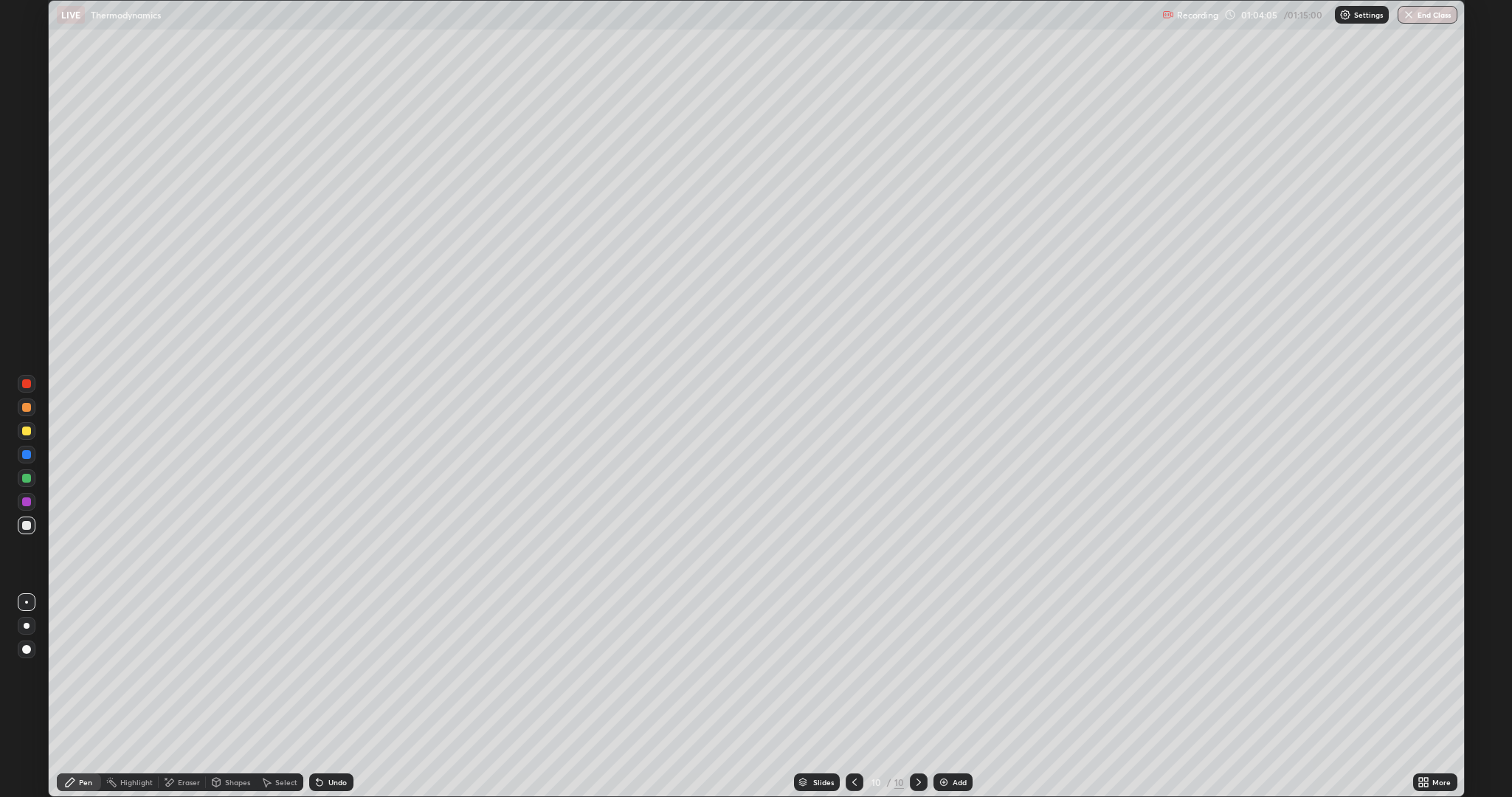
click at [958, 672] on div "Add" at bounding box center [960, 782] width 14 height 7
click at [318, 672] on icon at bounding box center [319, 783] width 6 height 6
click at [27, 456] on div at bounding box center [26, 454] width 9 height 9
click at [29, 528] on div at bounding box center [26, 525] width 9 height 9
click at [27, 454] on div at bounding box center [26, 454] width 9 height 9
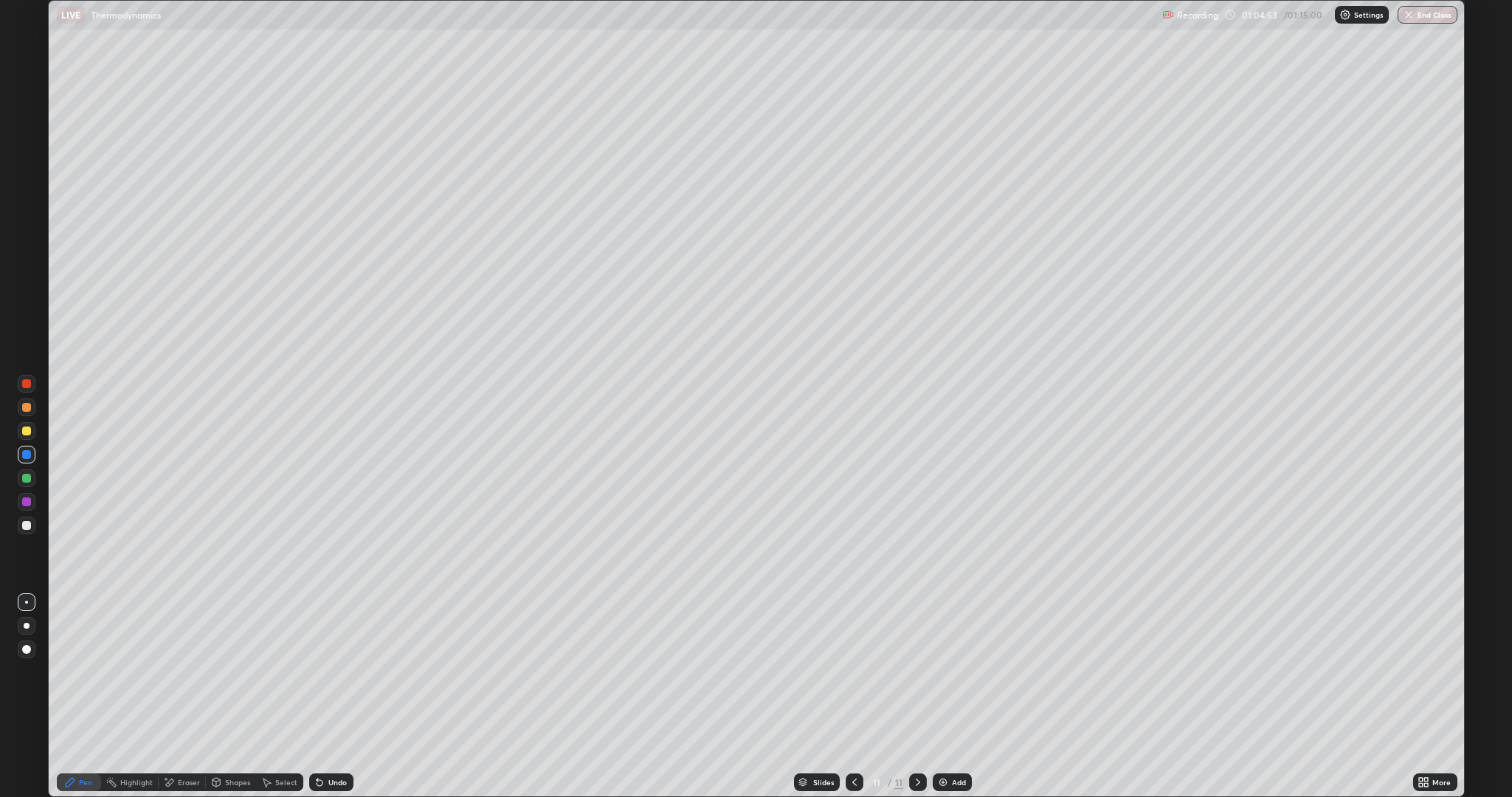
click at [29, 523] on div at bounding box center [26, 525] width 9 height 9
click at [27, 431] on div at bounding box center [26, 430] width 9 height 9
click at [328, 672] on div "Undo" at bounding box center [331, 782] width 44 height 17
click at [318, 672] on icon at bounding box center [319, 783] width 6 height 6
click at [329, 672] on div "Undo" at bounding box center [331, 782] width 44 height 17
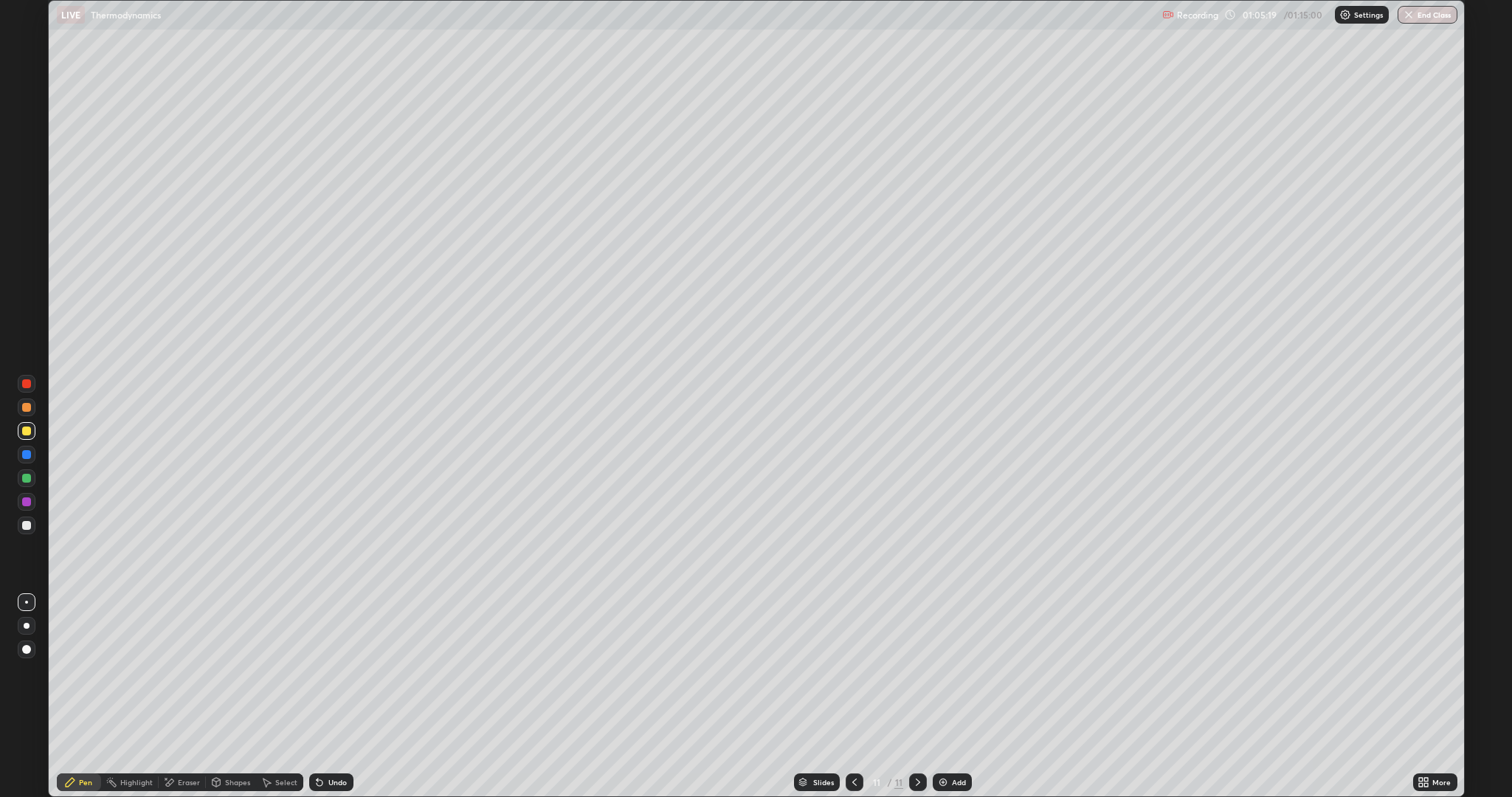
click at [329, 672] on div "Undo" at bounding box center [337, 782] width 18 height 7
click at [327, 672] on div "Undo" at bounding box center [331, 782] width 44 height 17
click at [325, 672] on div "Undo" at bounding box center [331, 782] width 44 height 17
click at [320, 672] on icon at bounding box center [319, 782] width 12 height 12
click at [319, 672] on div "Undo" at bounding box center [331, 782] width 44 height 17
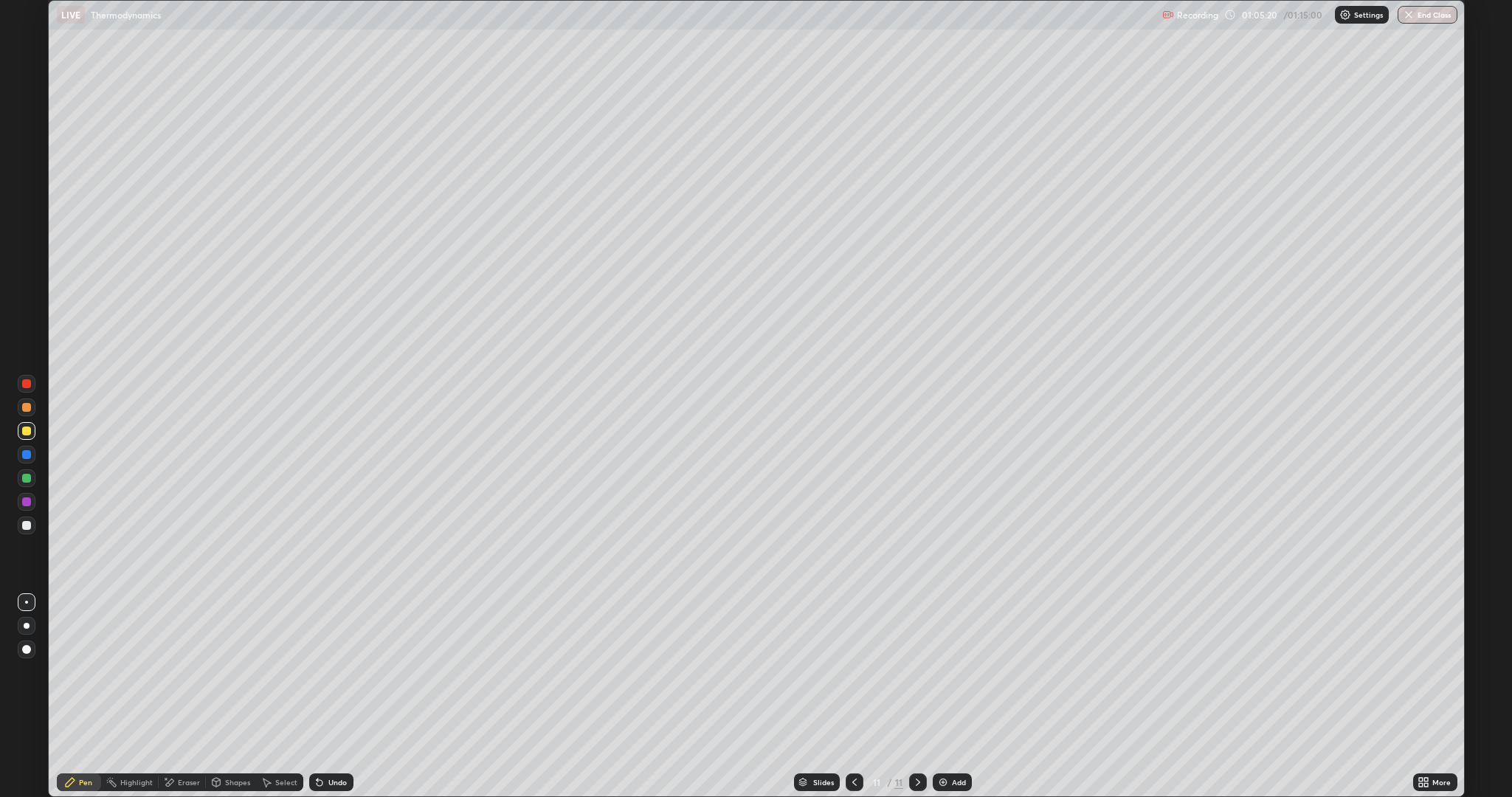
click at [320, 672] on icon at bounding box center [319, 782] width 12 height 12
click at [25, 528] on div at bounding box center [26, 525] width 9 height 9
click at [317, 672] on icon at bounding box center [318, 780] width 2 height 2
click at [964, 672] on div "Add" at bounding box center [959, 782] width 14 height 7
click at [334, 672] on div "Undo" at bounding box center [337, 782] width 18 height 7
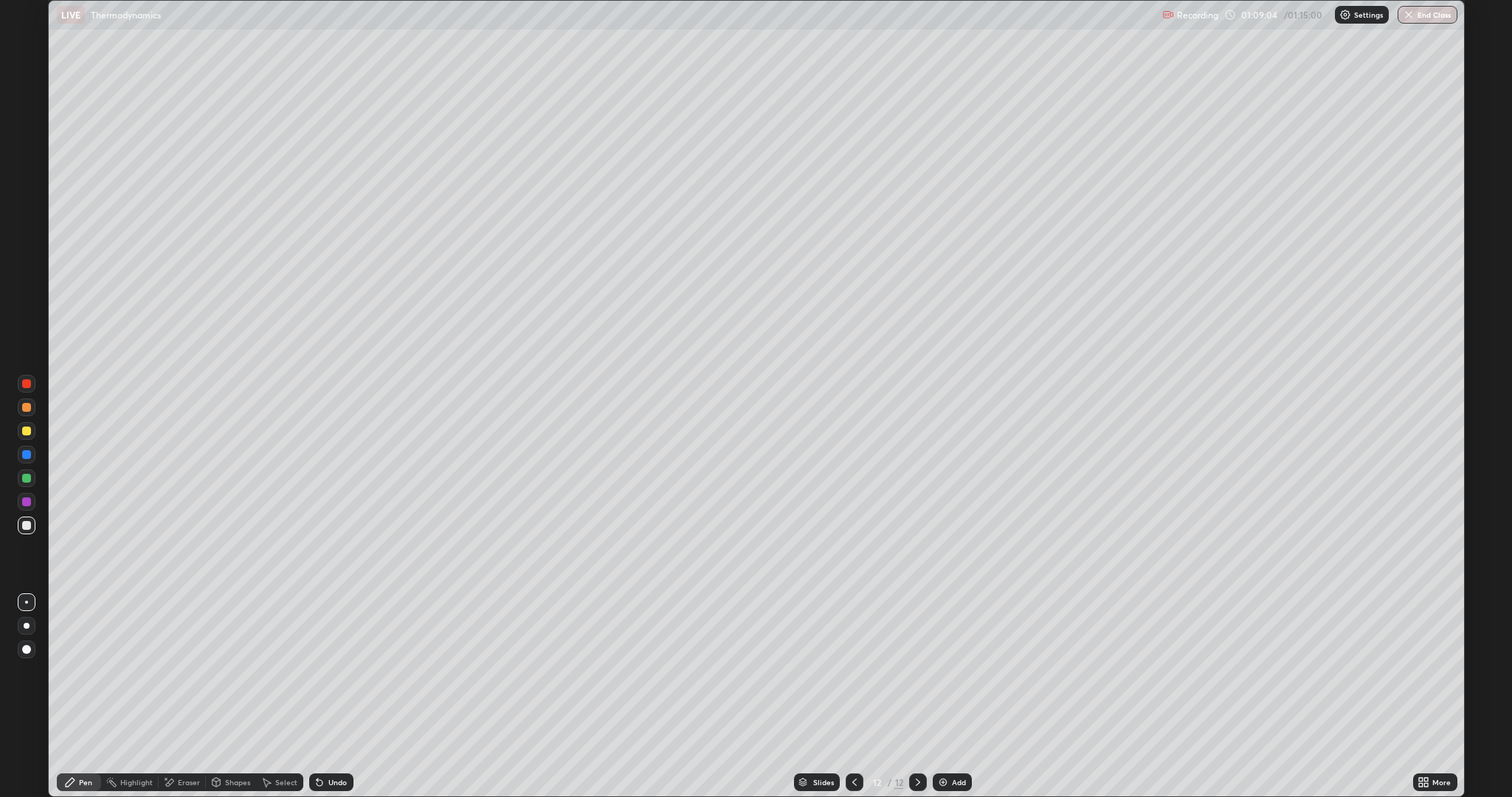
click at [331, 672] on div "Undo" at bounding box center [331, 782] width 44 height 17
click at [329, 672] on div "Undo" at bounding box center [331, 782] width 44 height 17
click at [317, 672] on icon at bounding box center [318, 780] width 2 height 2
click at [29, 426] on div at bounding box center [26, 431] width 17 height 17
click at [318, 672] on icon at bounding box center [319, 783] width 6 height 6
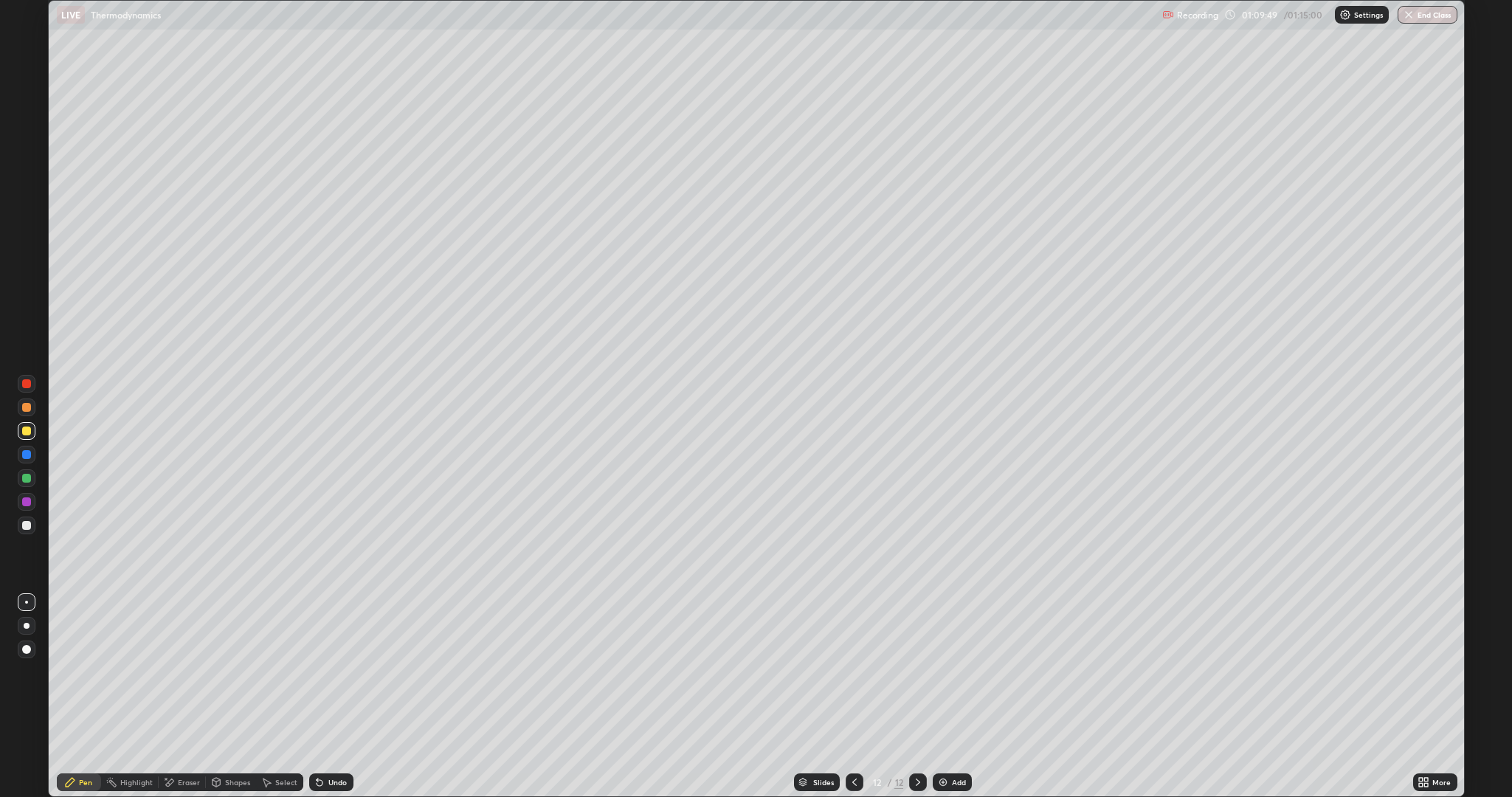
click at [326, 672] on div "Undo" at bounding box center [331, 782] width 44 height 17
click at [329, 672] on div "Undo" at bounding box center [337, 782] width 18 height 7
click at [317, 672] on icon at bounding box center [318, 780] width 2 height 2
click at [318, 672] on icon at bounding box center [319, 783] width 6 height 6
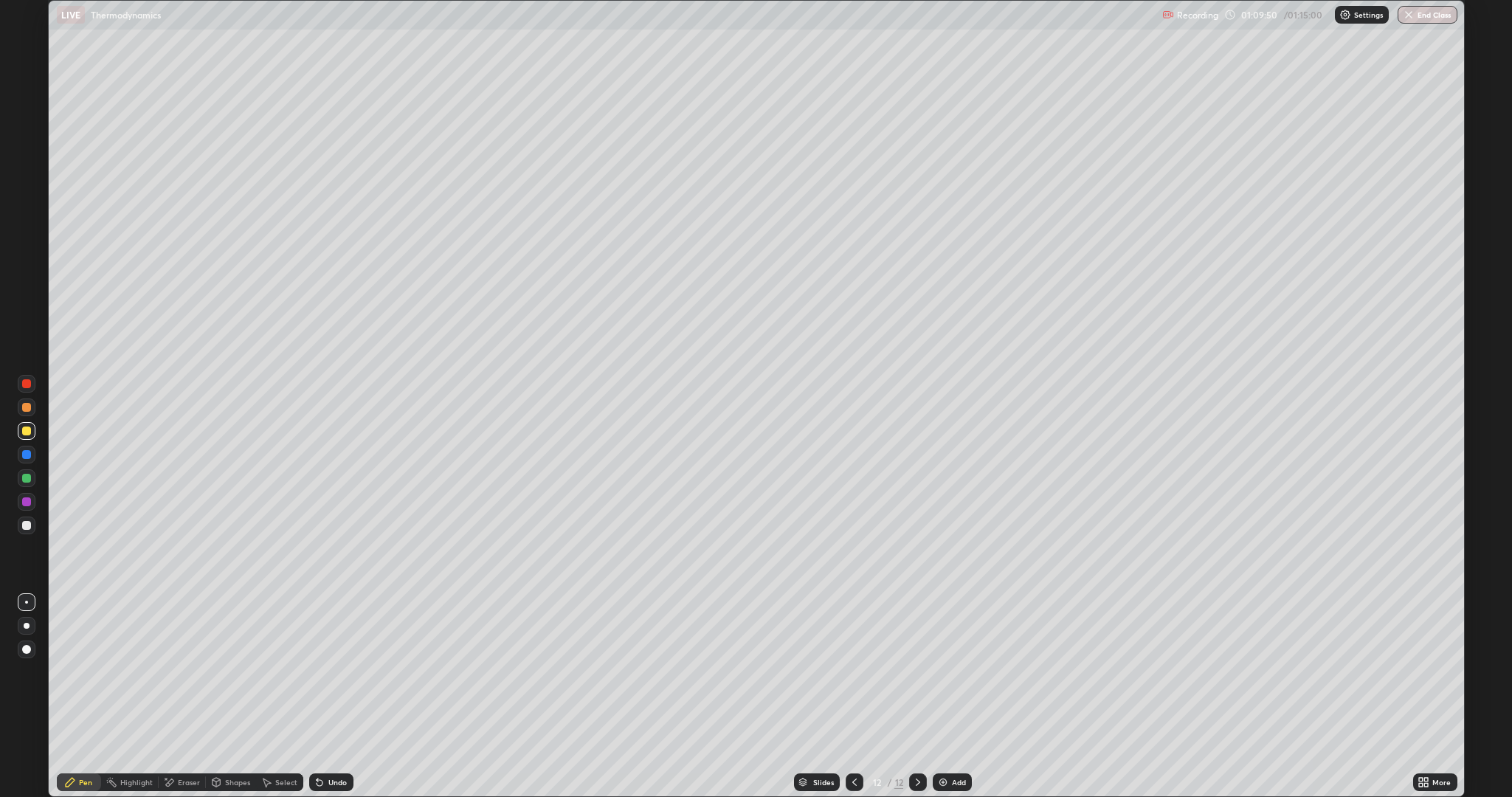
click at [317, 672] on icon at bounding box center [318, 780] width 2 height 2
click at [329, 672] on div "Undo" at bounding box center [337, 782] width 18 height 7
click at [322, 672] on icon at bounding box center [319, 782] width 12 height 12
click at [322, 672] on icon at bounding box center [319, 782] width 12 height 12
click at [318, 672] on div "Undo" at bounding box center [331, 782] width 44 height 17
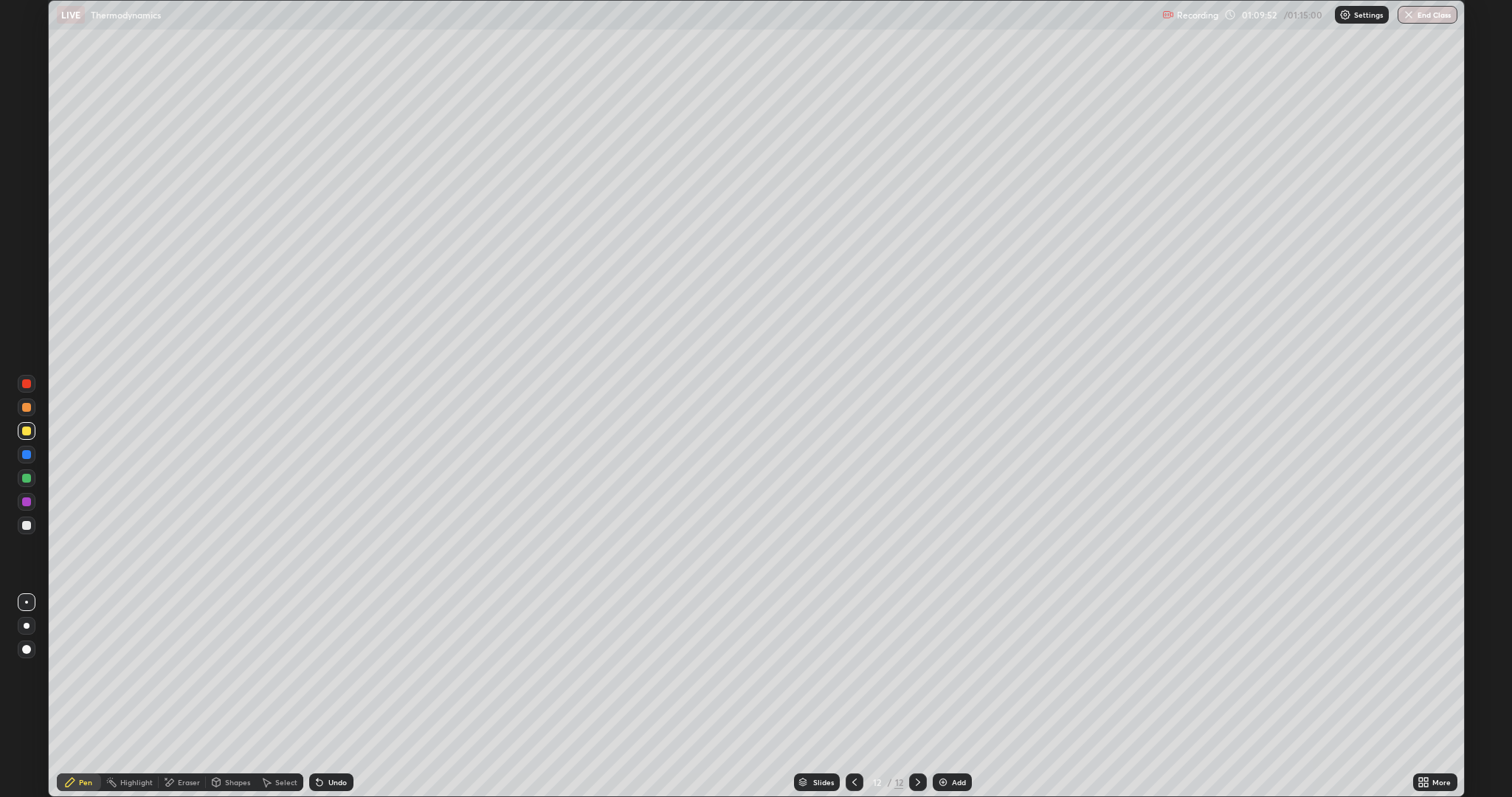
click at [316, 672] on div "Undo" at bounding box center [331, 782] width 44 height 17
click at [309, 672] on div "Undo" at bounding box center [328, 782] width 50 height 29
click at [182, 672] on div "Eraser" at bounding box center [189, 782] width 22 height 7
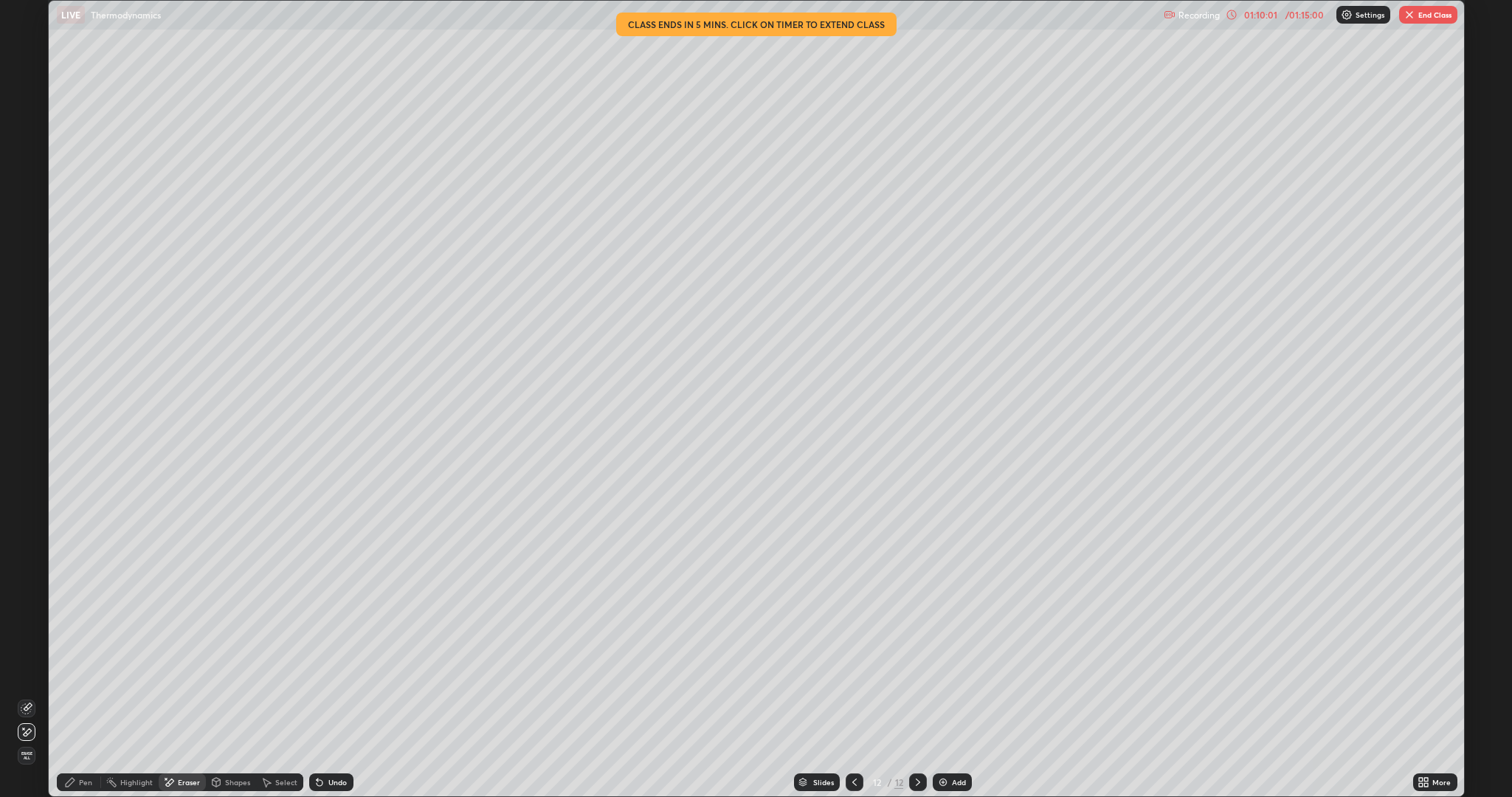
click at [69, 672] on icon at bounding box center [70, 782] width 12 height 12
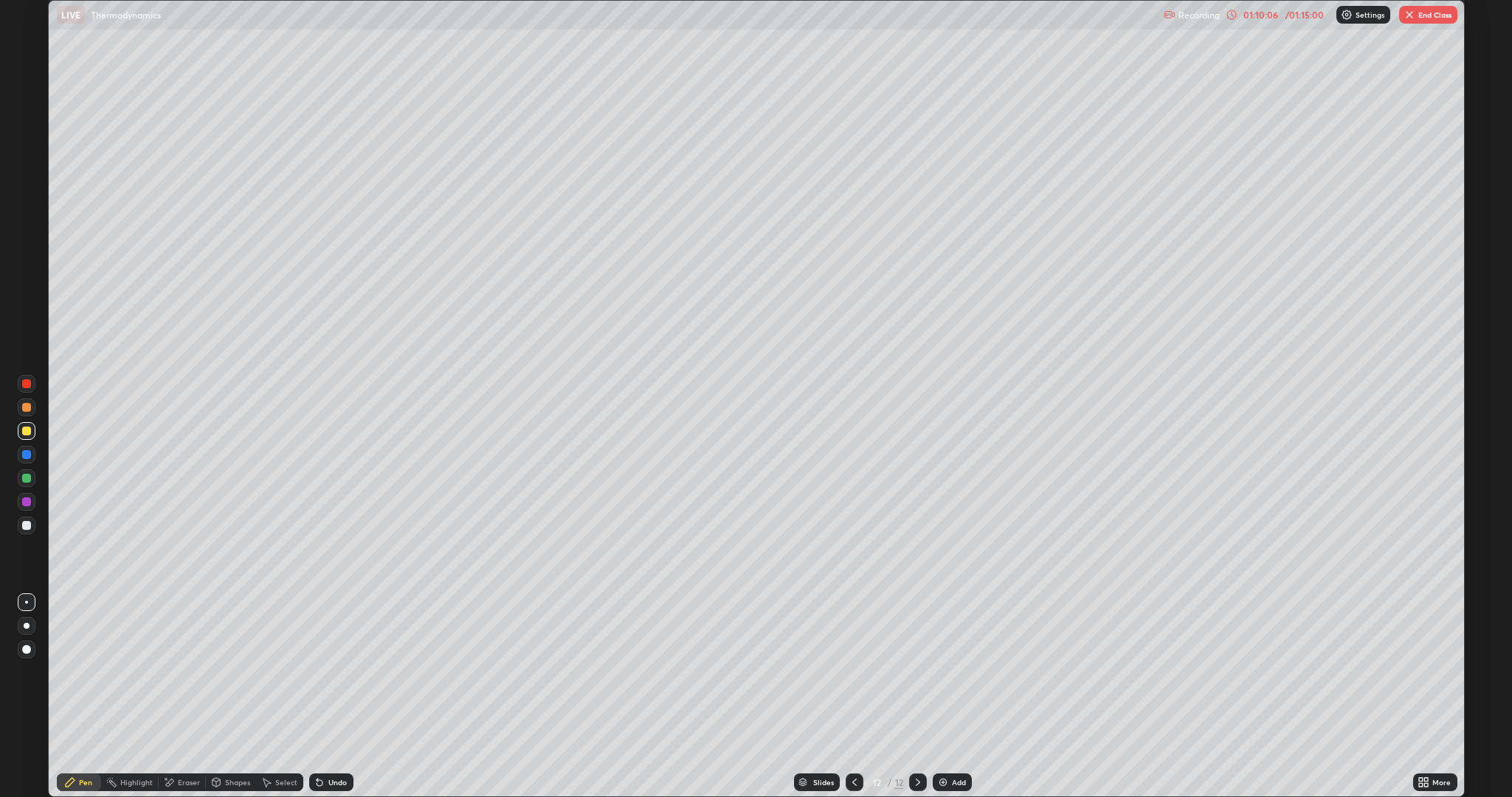
click at [177, 672] on div "Eraser" at bounding box center [182, 782] width 48 height 17
click at [72, 672] on icon at bounding box center [70, 782] width 9 height 9
click at [1412, 16] on img "button" at bounding box center [1409, 14] width 12 height 12
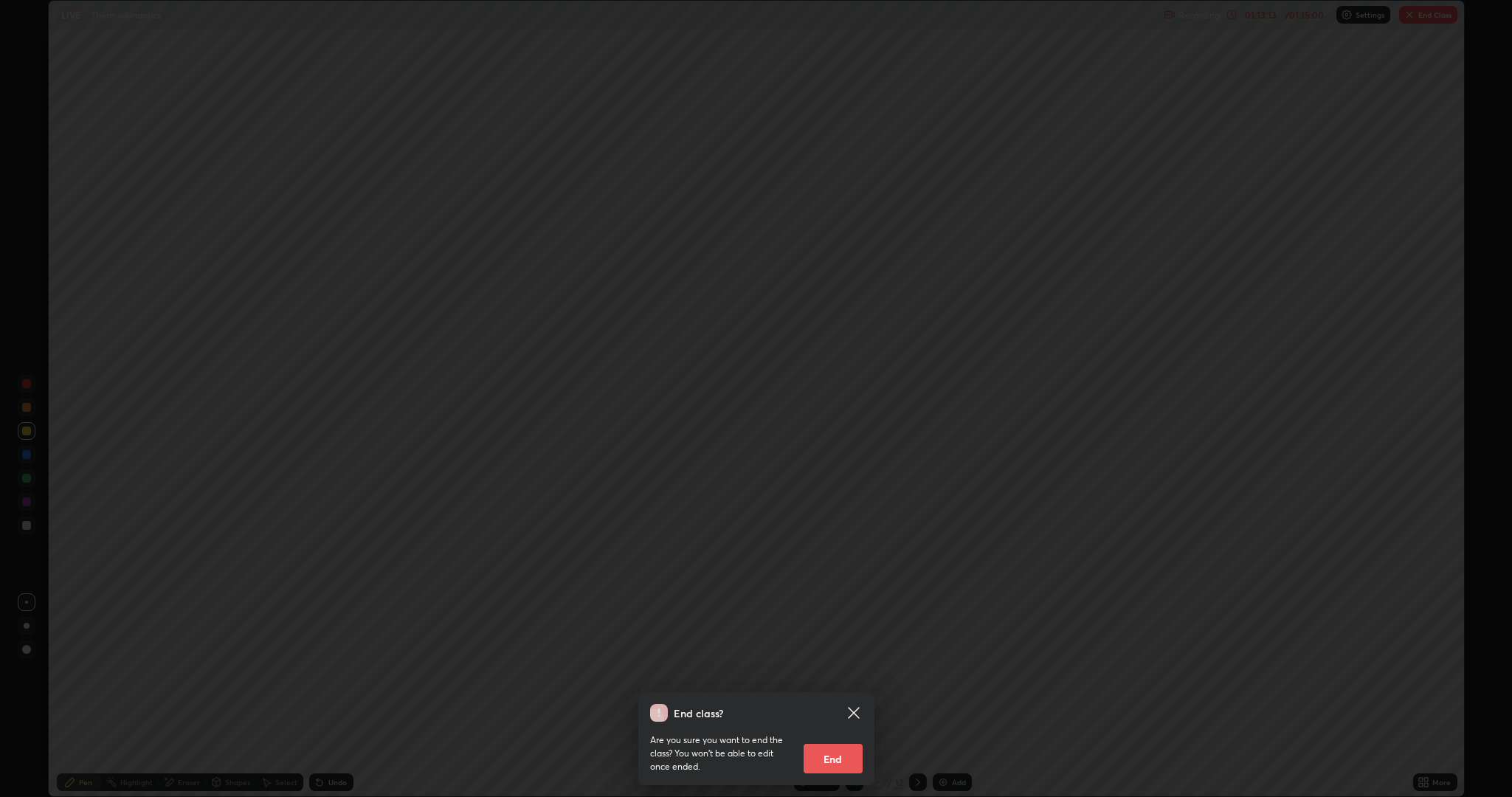
click at [837, 672] on button "End" at bounding box center [832, 758] width 59 height 29
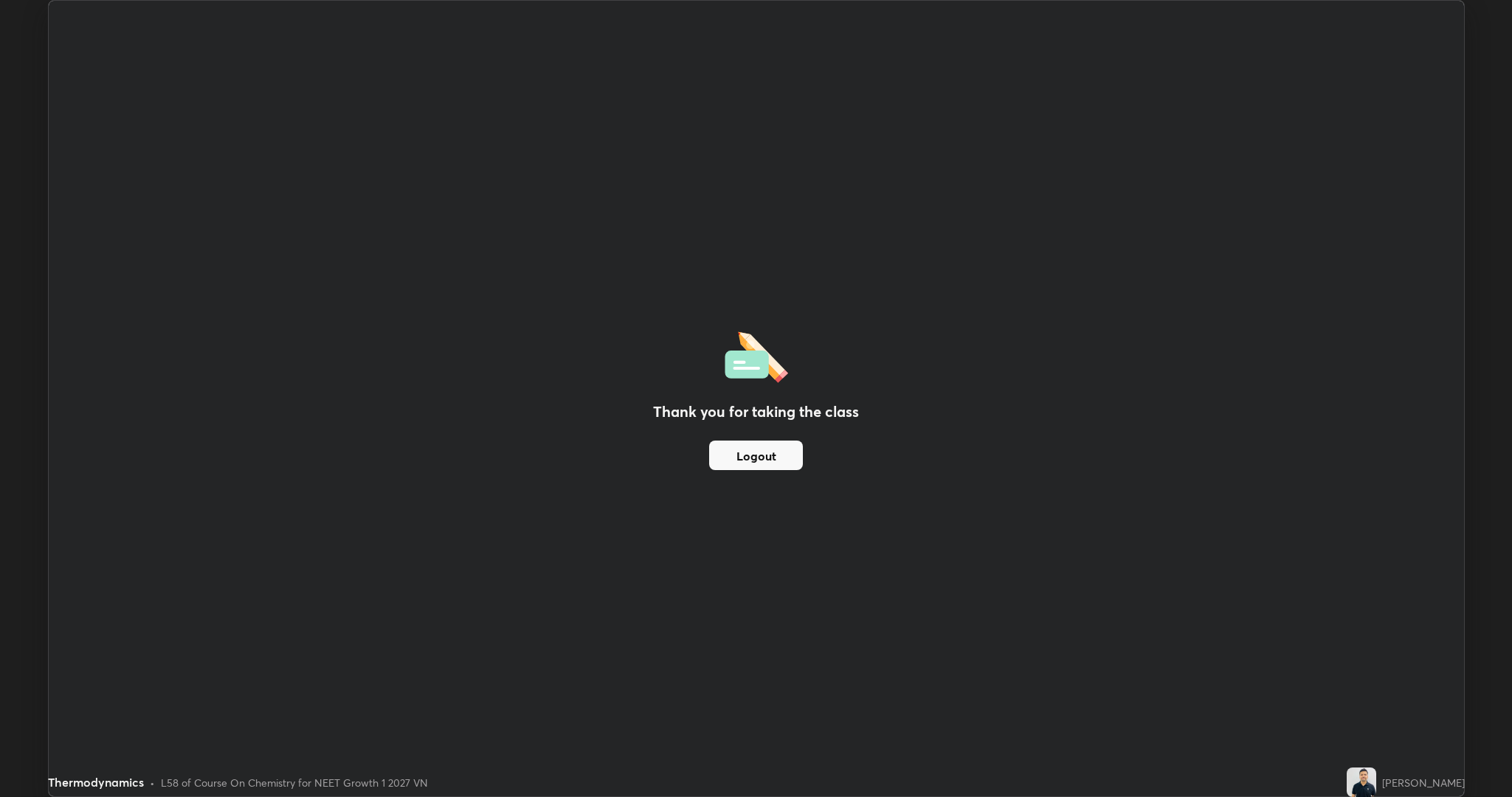
click at [759, 457] on button "Logout" at bounding box center [756, 455] width 93 height 29
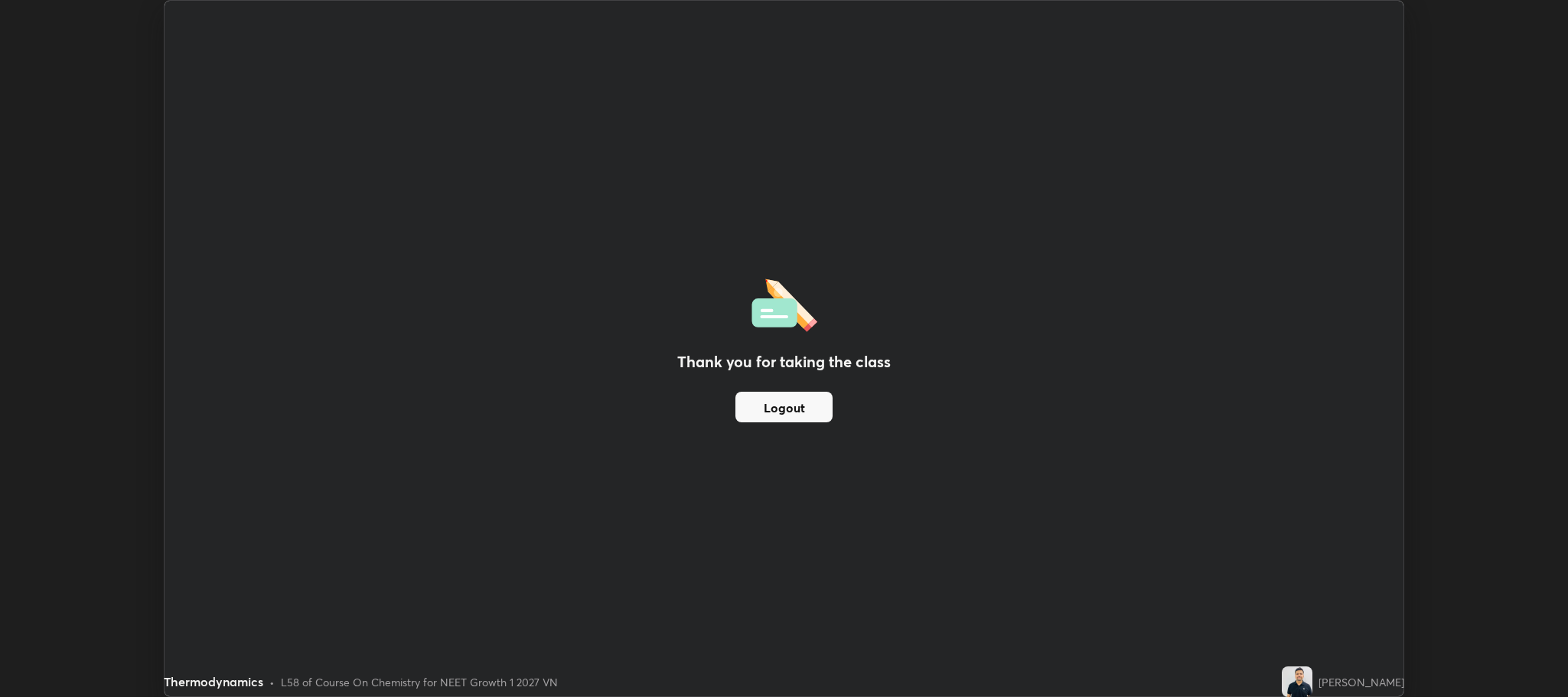
scroll to position [75774, 74941]
